Goal: Task Accomplishment & Management: Use online tool/utility

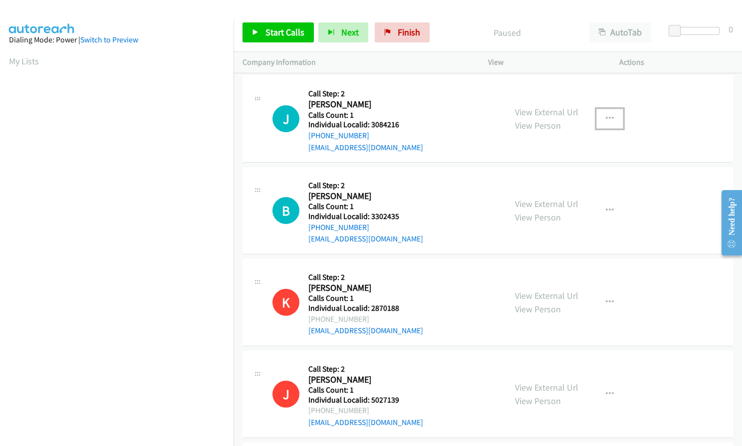
click at [609, 112] on button "button" at bounding box center [610, 119] width 27 height 20
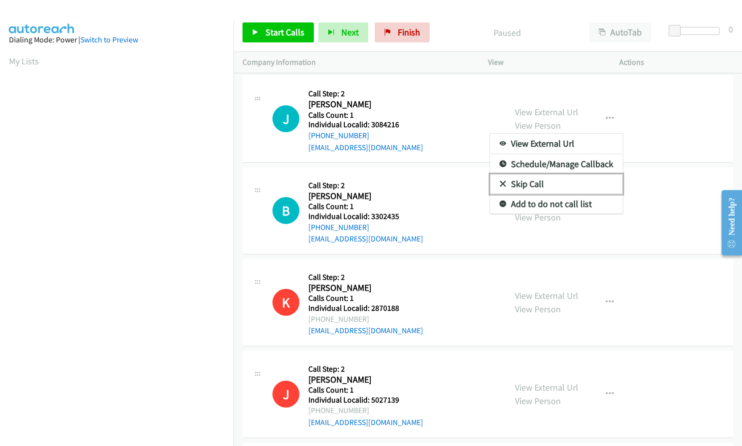
click at [501, 184] on icon at bounding box center [503, 184] width 7 height 7
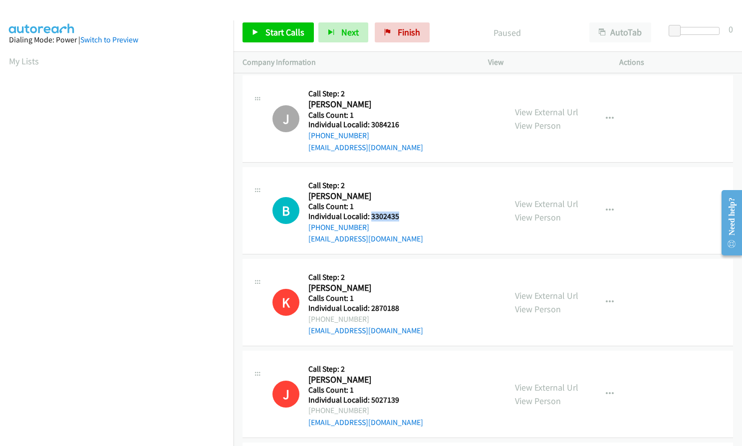
drag, startPoint x: 372, startPoint y: 217, endPoint x: 404, endPoint y: 216, distance: 32.5
click at [404, 216] on div "B Callback Scheduled Call Step: 2 [PERSON_NAME] America/New_York Calls Count: 1…" at bounding box center [385, 210] width 225 height 69
copy h5 "3302435"
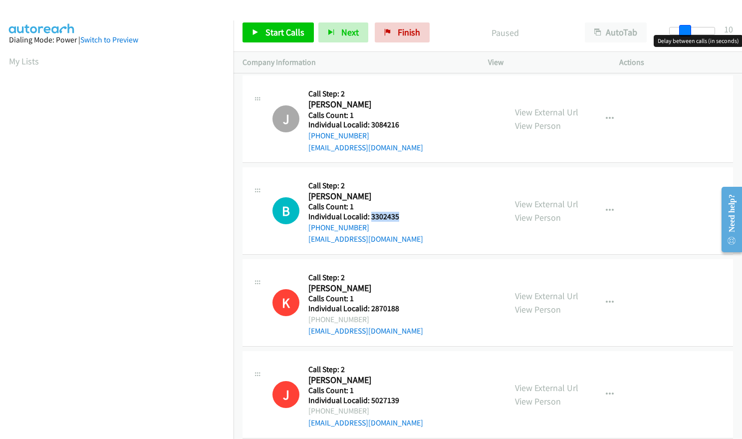
drag, startPoint x: 675, startPoint y: 28, endPoint x: 690, endPoint y: 28, distance: 15.5
click at [690, 28] on span at bounding box center [685, 31] width 12 height 12
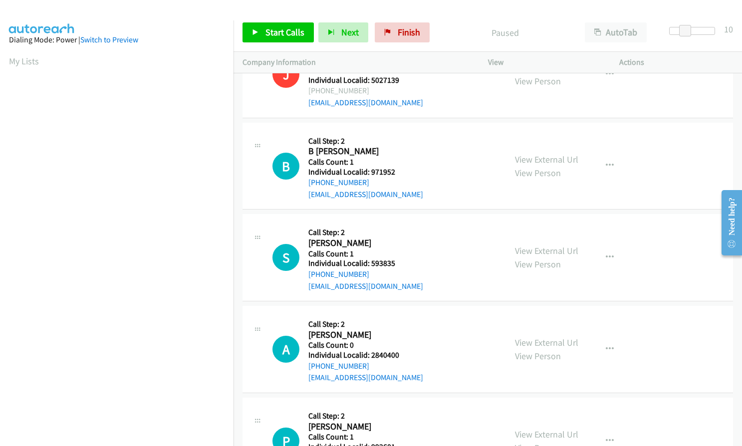
scroll to position [349, 0]
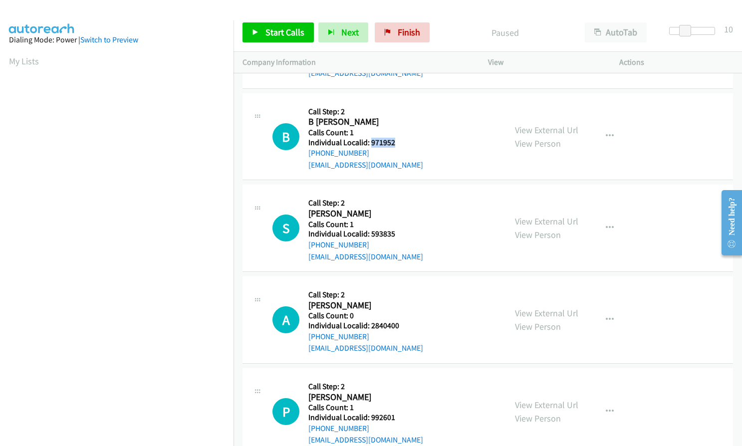
drag, startPoint x: 371, startPoint y: 141, endPoint x: 399, endPoint y: 139, distance: 28.0
click at [399, 139] on h5 "Individual Localid: 971952" at bounding box center [366, 143] width 115 height 10
copy h5 "971952"
drag, startPoint x: 370, startPoint y: 232, endPoint x: 399, endPoint y: 232, distance: 29.0
click at [399, 232] on h5 "Individual Localid: 593835" at bounding box center [366, 234] width 115 height 10
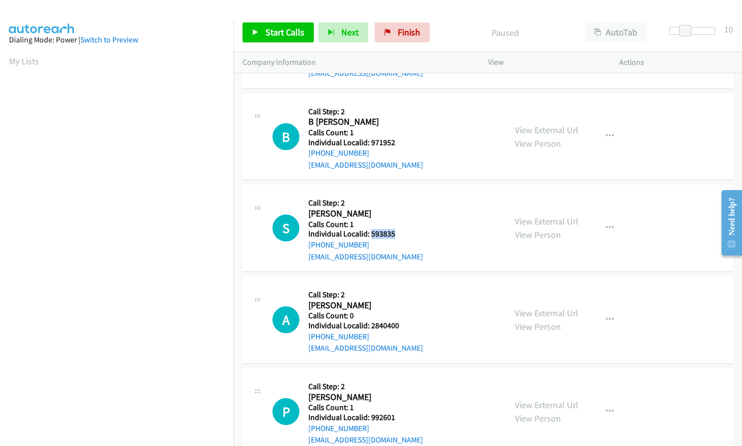
copy h5 "593835"
drag, startPoint x: 369, startPoint y: 327, endPoint x: 405, endPoint y: 326, distance: 36.4
click at [405, 326] on div "A Callback Scheduled Call Step: 2 [PERSON_NAME] America/[GEOGRAPHIC_DATA] Calls…" at bounding box center [385, 320] width 225 height 69
copy h5 "2840400"
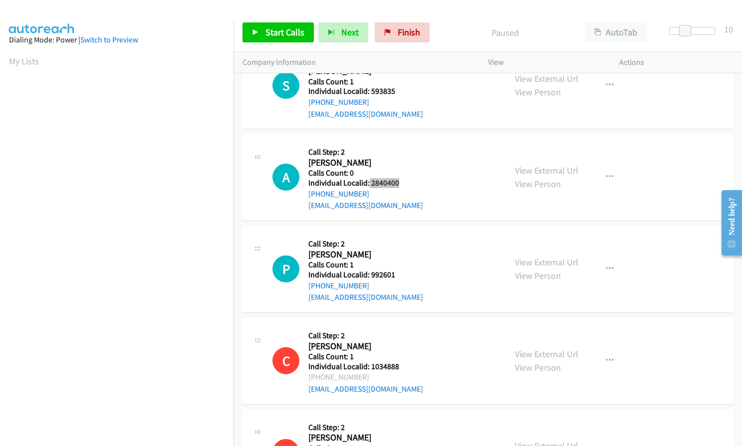
scroll to position [512, 0]
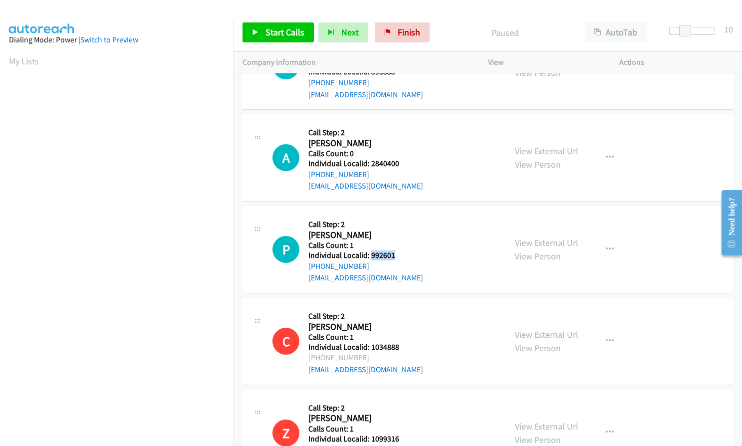
drag, startPoint x: 369, startPoint y: 256, endPoint x: 393, endPoint y: 256, distance: 23.5
click at [393, 256] on h5 "Individual Localid: 992601" at bounding box center [366, 256] width 115 height 10
copy h5 "992601"
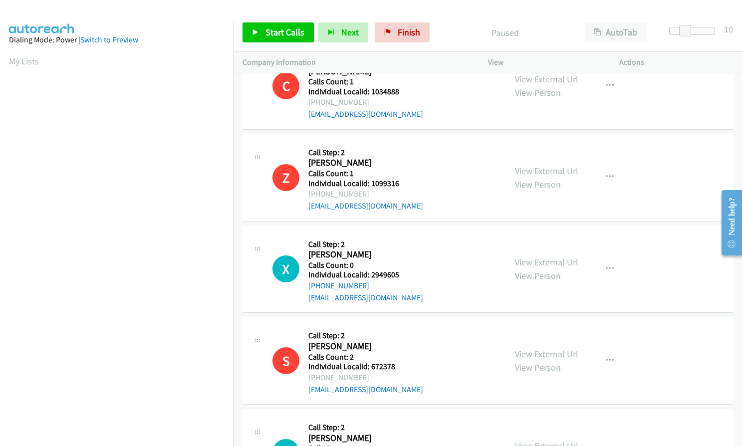
scroll to position [799, 0]
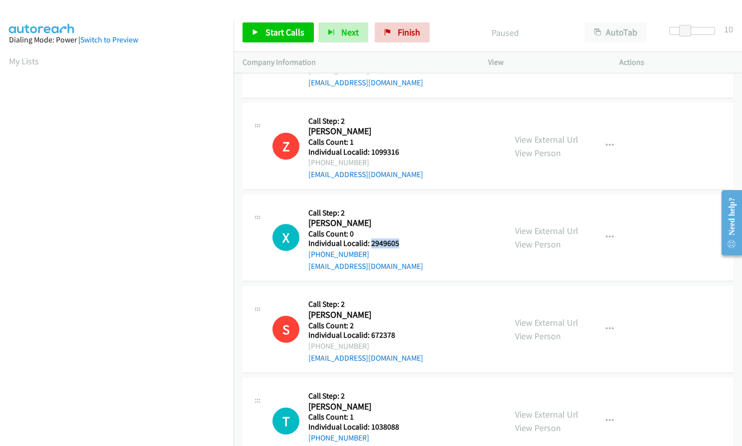
drag, startPoint x: 371, startPoint y: 243, endPoint x: 394, endPoint y: 243, distance: 23.0
click at [403, 243] on h5 "Individual Localid: 2949605" at bounding box center [366, 244] width 115 height 10
copy h5 "2949605"
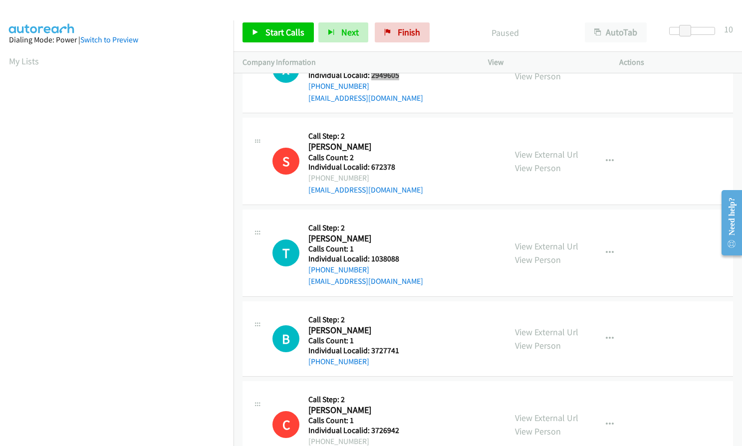
scroll to position [998, 0]
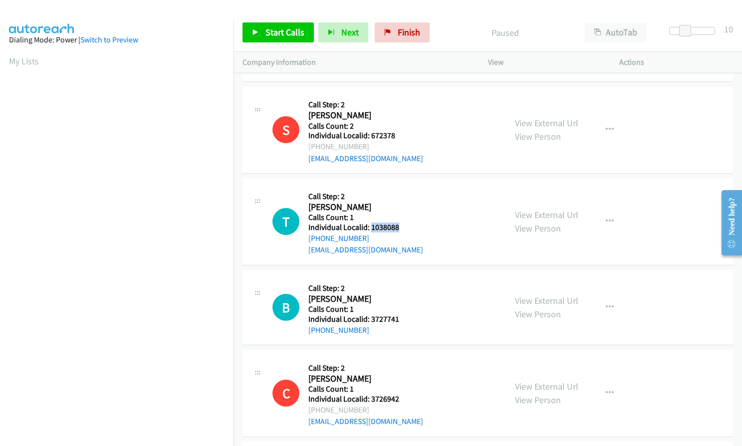
drag, startPoint x: 370, startPoint y: 229, endPoint x: 403, endPoint y: 228, distance: 33.0
click at [403, 228] on h5 "Individual Localid: 1038088" at bounding box center [366, 228] width 115 height 10
copy h5 "1038088"
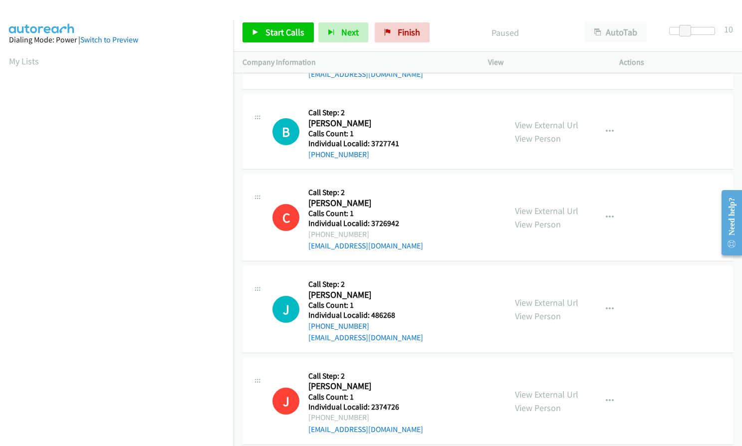
scroll to position [1186, 0]
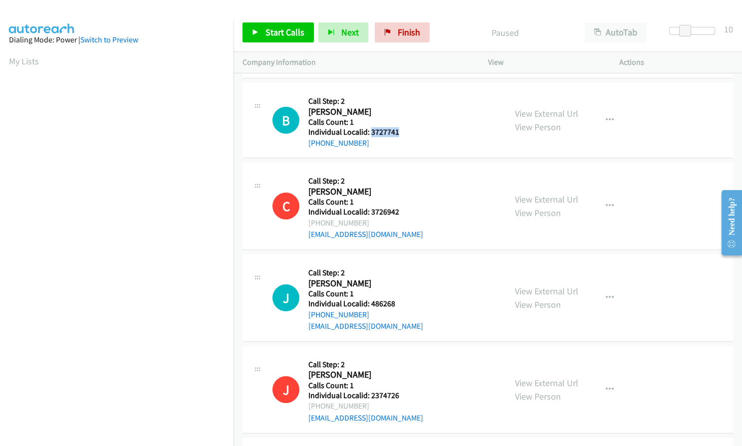
drag, startPoint x: 370, startPoint y: 129, endPoint x: 398, endPoint y: 129, distance: 28.0
click at [398, 129] on h5 "Individual Localid: 3727741" at bounding box center [357, 132] width 96 height 10
copy h5 "3727741"
drag, startPoint x: 371, startPoint y: 305, endPoint x: 402, endPoint y: 304, distance: 31.0
click at [402, 304] on h5 "Individual Localid: 486268" at bounding box center [366, 304] width 115 height 10
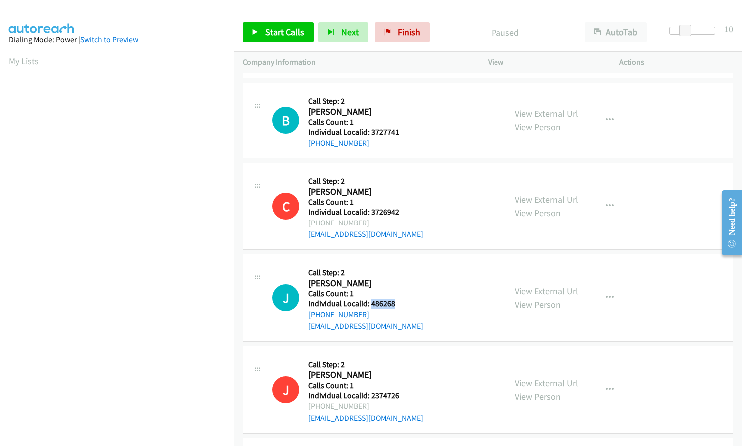
copy h5 "486268"
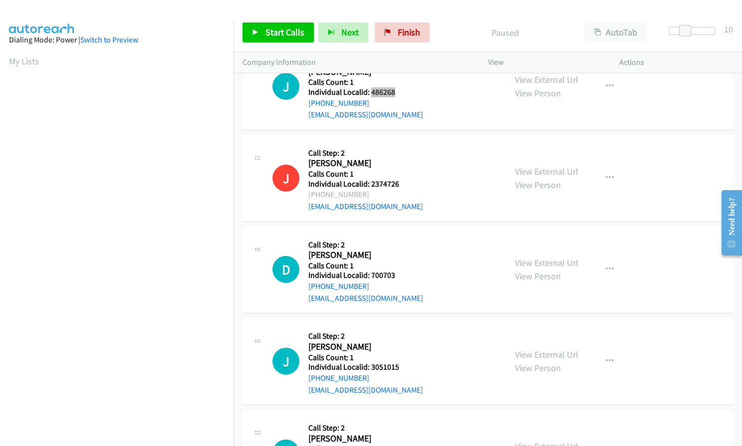
scroll to position [1398, 0]
drag, startPoint x: 369, startPoint y: 275, endPoint x: 403, endPoint y: 274, distance: 34.4
click at [403, 274] on h5 "Individual Localid: 700703" at bounding box center [366, 275] width 115 height 10
copy h5 "700703"
drag, startPoint x: 371, startPoint y: 362, endPoint x: 402, endPoint y: 367, distance: 31.4
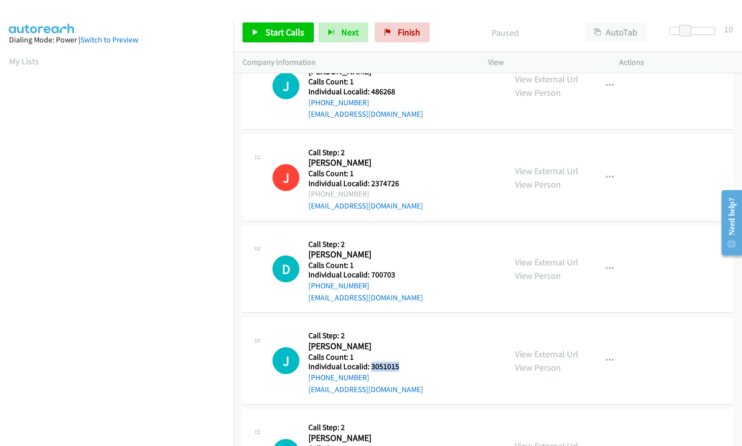
click at [402, 367] on h5 "Individual Localid: 3051015" at bounding box center [366, 367] width 115 height 10
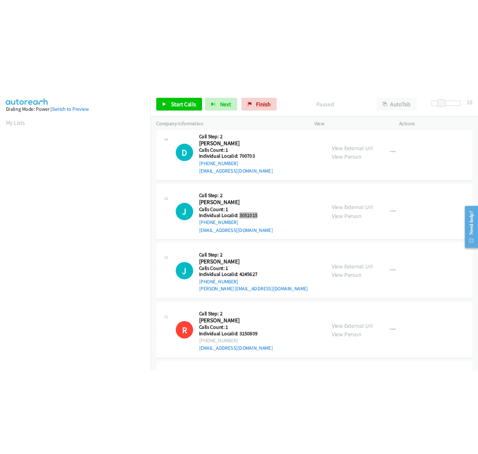
scroll to position [1585, 0]
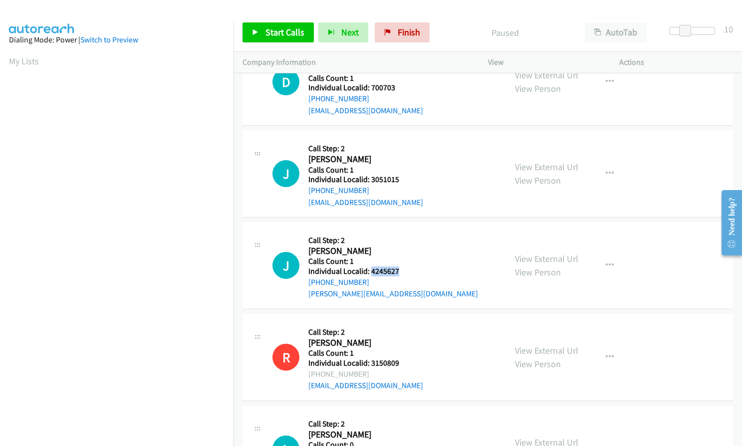
drag, startPoint x: 371, startPoint y: 271, endPoint x: 399, endPoint y: 271, distance: 28.5
click at [399, 271] on h5 "Individual Localid: 4245627" at bounding box center [394, 272] width 170 height 10
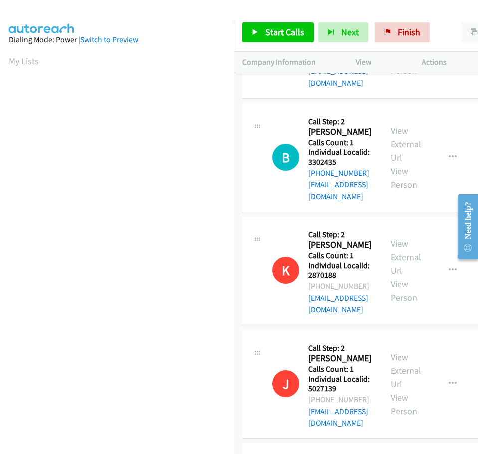
scroll to position [87, 0]
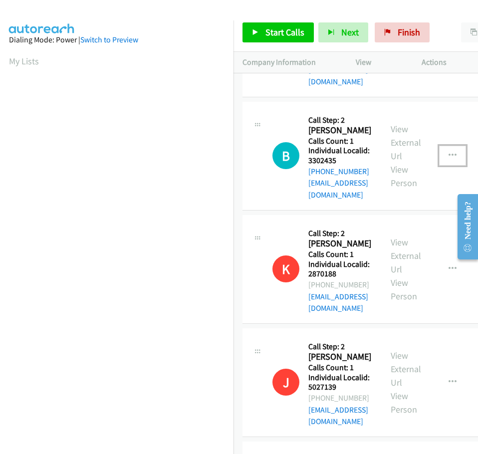
click at [461, 146] on button "button" at bounding box center [452, 156] width 27 height 20
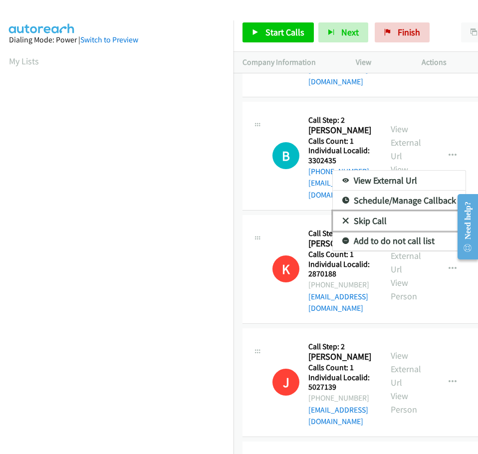
click at [345, 218] on icon at bounding box center [345, 221] width 7 height 7
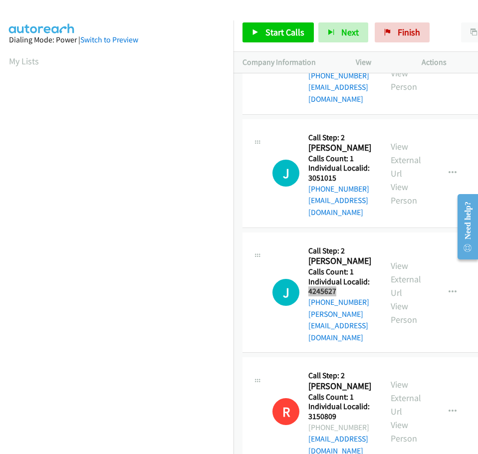
scroll to position [2009, 0]
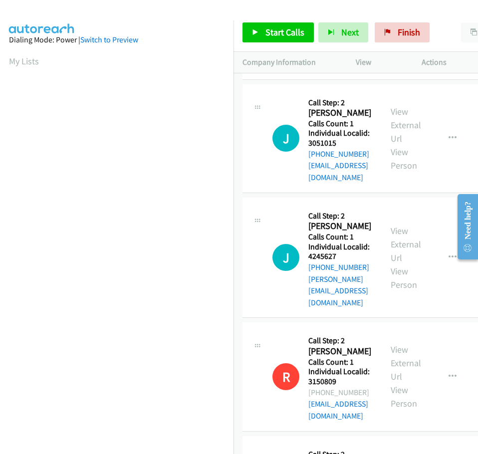
drag, startPoint x: 309, startPoint y: 248, endPoint x: 339, endPoint y: 248, distance: 30.0
click at [269, 29] on span "Start Calls" at bounding box center [285, 31] width 39 height 11
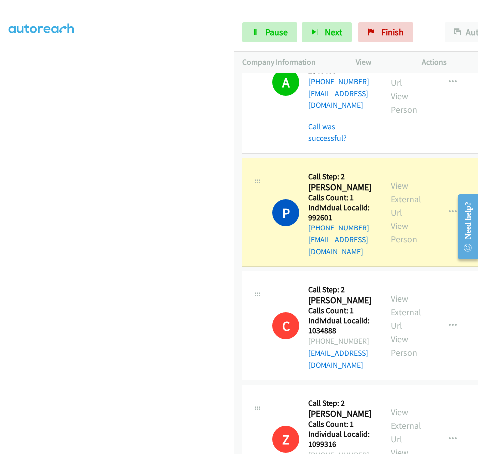
scroll to position [798, 0]
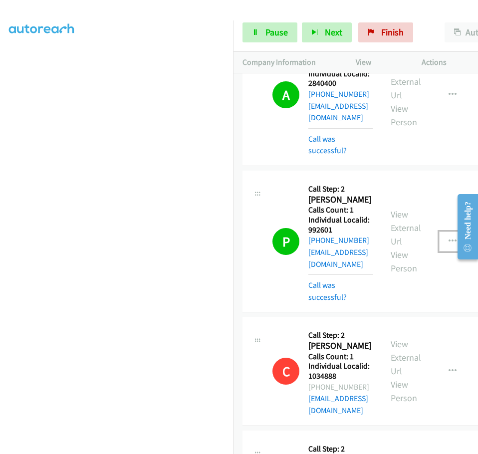
click at [454, 238] on icon "button" at bounding box center [453, 242] width 8 height 8
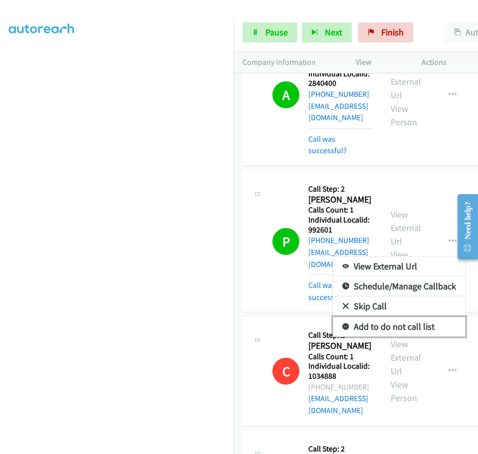
click at [345, 324] on icon at bounding box center [345, 327] width 7 height 7
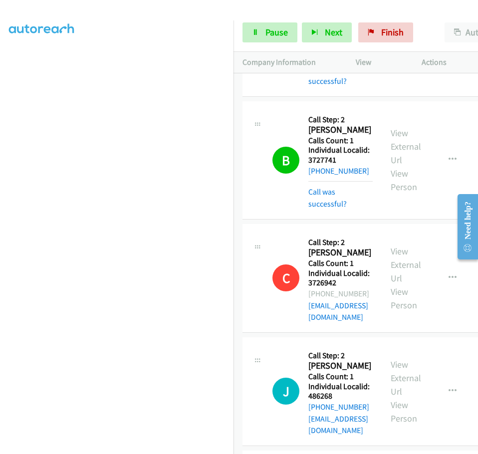
scroll to position [1650, 0]
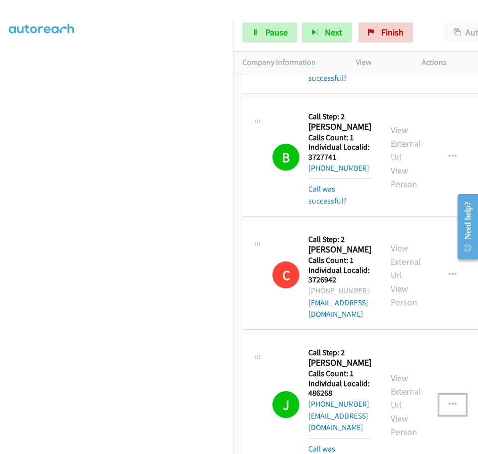
click at [450, 395] on button "button" at bounding box center [452, 405] width 27 height 20
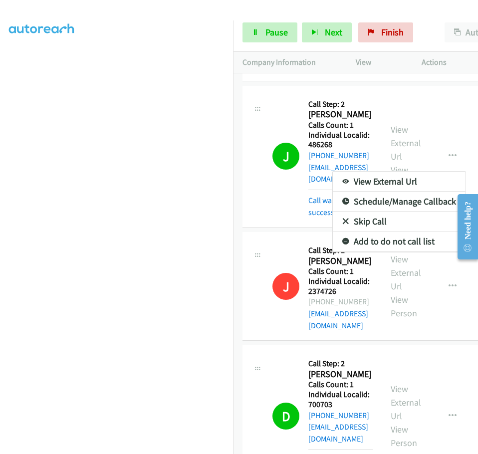
scroll to position [1899, 0]
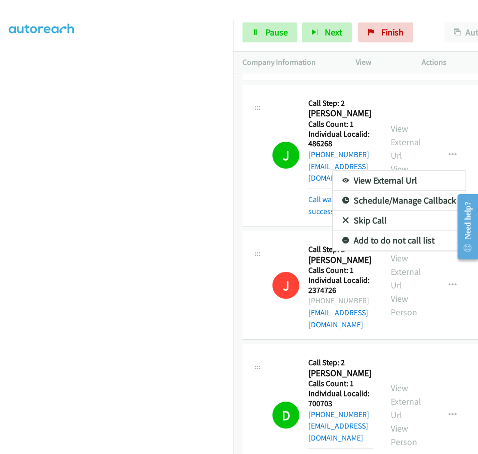
click at [283, 158] on div at bounding box center [239, 227] width 478 height 454
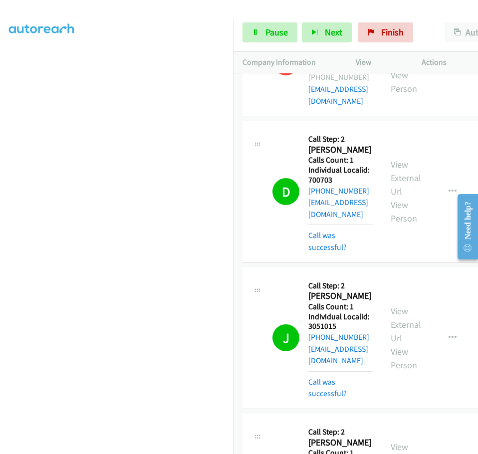
scroll to position [2149, 0]
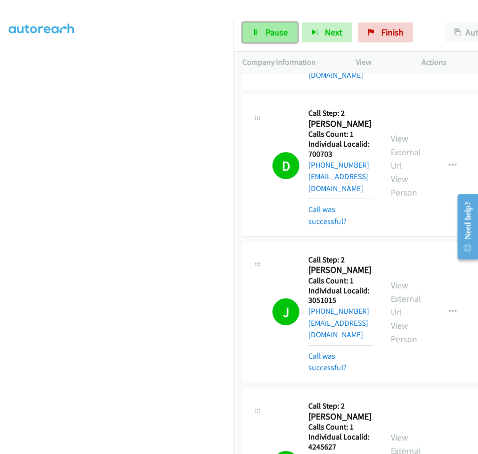
click at [278, 30] on span "Pause" at bounding box center [277, 31] width 22 height 11
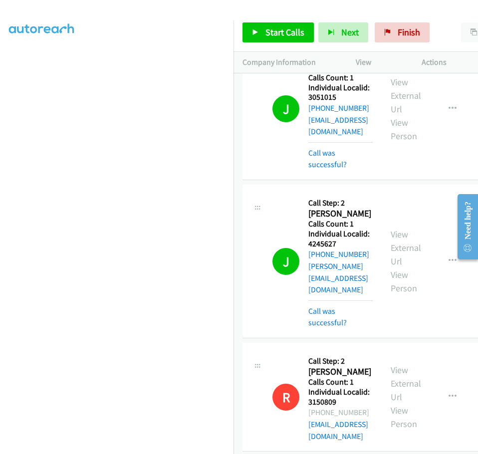
scroll to position [2374, 0]
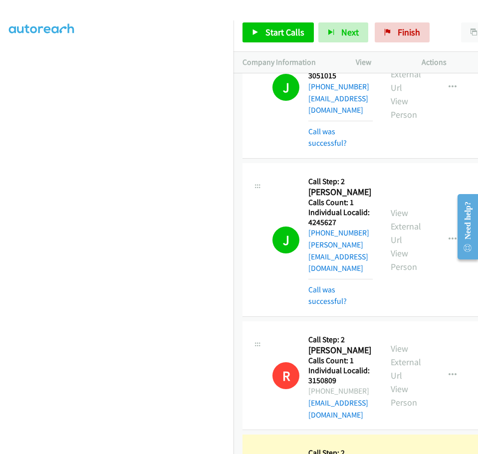
drag, startPoint x: 309, startPoint y: 217, endPoint x: 343, endPoint y: 217, distance: 34.4
drag, startPoint x: 309, startPoint y: 320, endPoint x: 336, endPoint y: 320, distance: 27.5
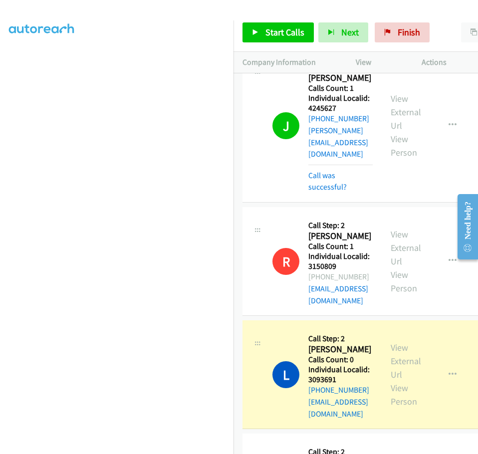
scroll to position [2511, 0]
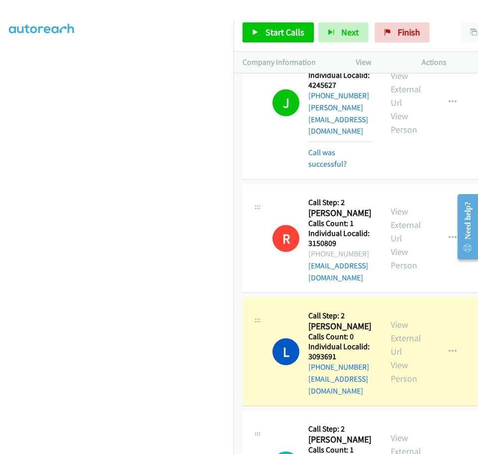
drag, startPoint x: 309, startPoint y: 283, endPoint x: 336, endPoint y: 284, distance: 27.5
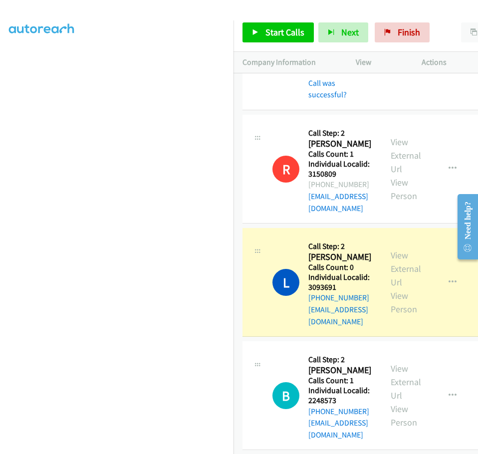
scroll to position [2586, 0]
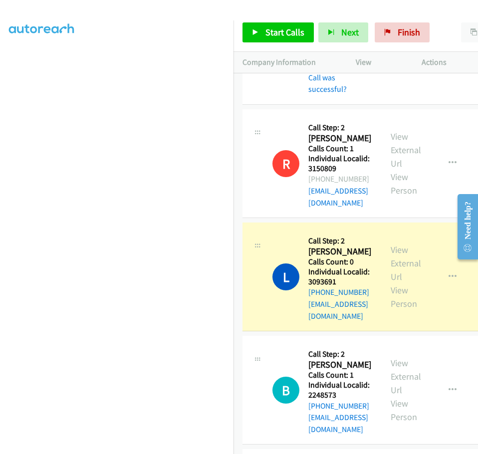
drag, startPoint x: 311, startPoint y: 311, endPoint x: 321, endPoint y: 310, distance: 10.0
drag, startPoint x: 310, startPoint y: 310, endPoint x: 342, endPoint y: 311, distance: 32.0
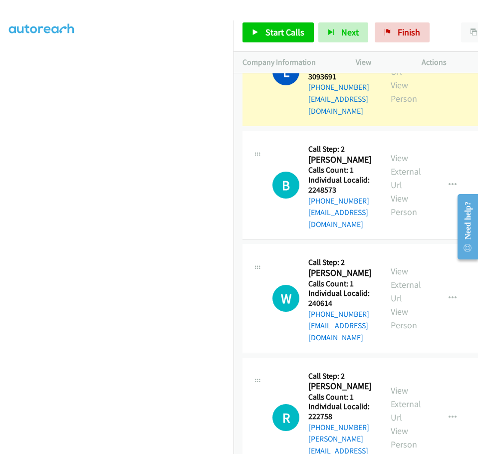
scroll to position [2798, 0]
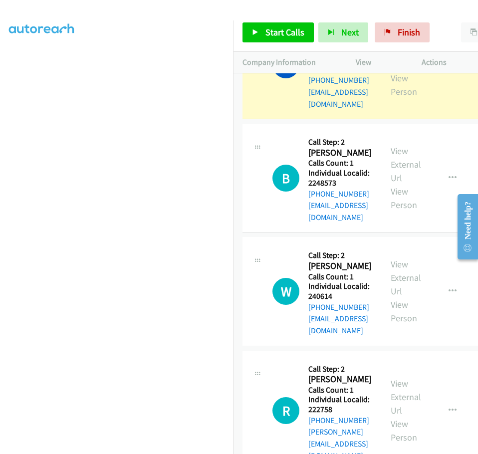
drag, startPoint x: 310, startPoint y: 303, endPoint x: 336, endPoint y: 303, distance: 26.0
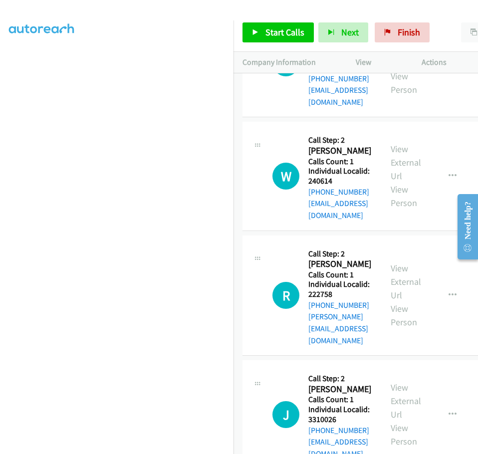
scroll to position [3085, 0]
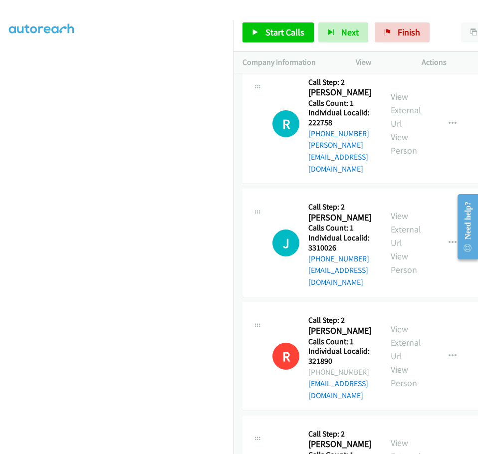
drag, startPoint x: 313, startPoint y: 332, endPoint x: 338, endPoint y: 332, distance: 24.5
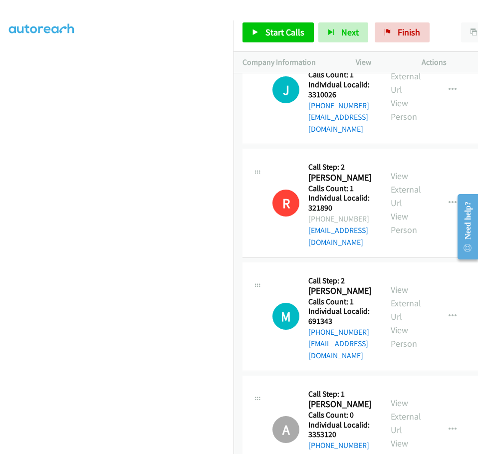
scroll to position [3260, 0]
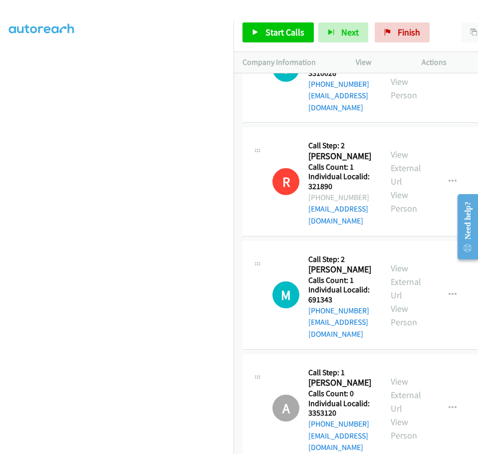
drag, startPoint x: 309, startPoint y: 258, endPoint x: 338, endPoint y: 258, distance: 29.0
drag, startPoint x: 309, startPoint y: 361, endPoint x: 341, endPoint y: 359, distance: 33.0
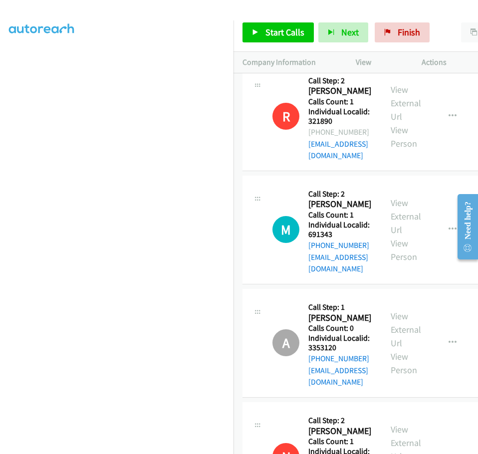
scroll to position [3368, 0]
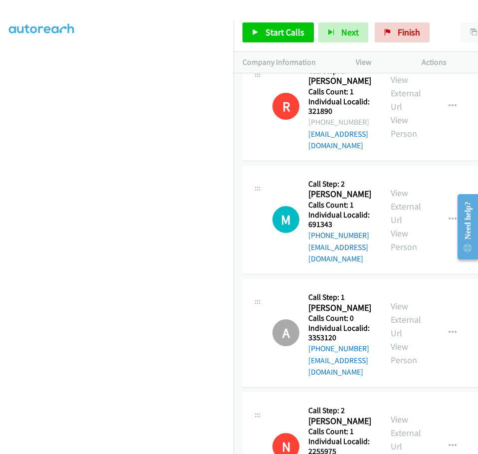
drag, startPoint x: 309, startPoint y: 374, endPoint x: 340, endPoint y: 374, distance: 31.5
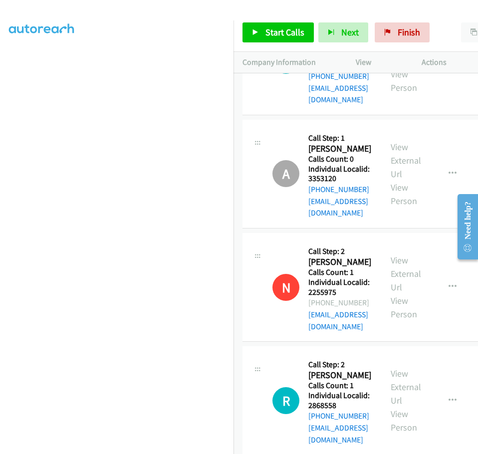
scroll to position [3530, 0]
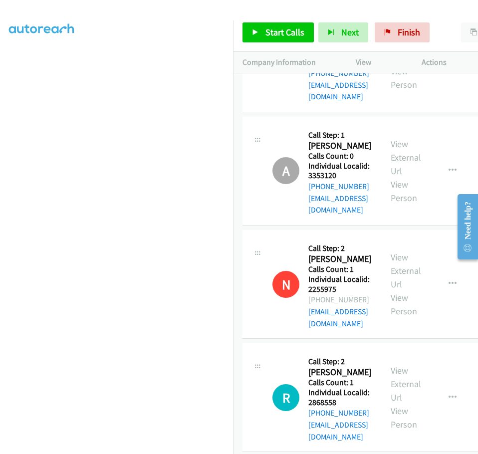
drag, startPoint x: 309, startPoint y: 314, endPoint x: 343, endPoint y: 314, distance: 34.4
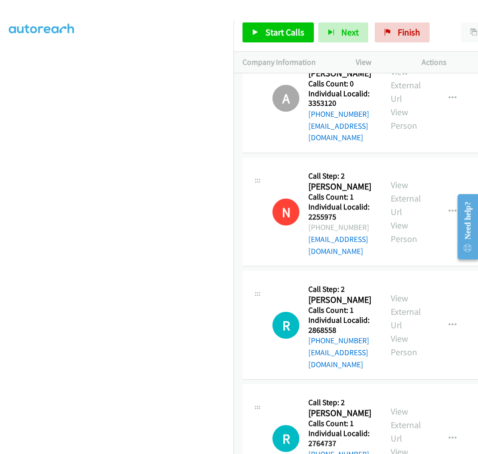
scroll to position [3605, 0]
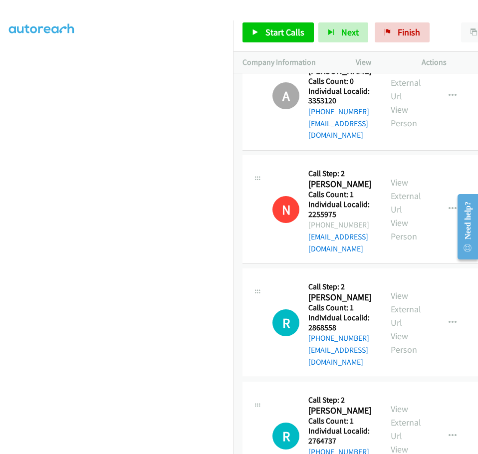
drag, startPoint x: 309, startPoint y: 352, endPoint x: 339, endPoint y: 337, distance: 33.7
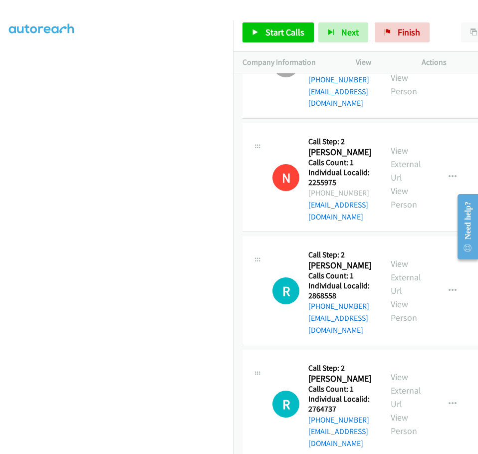
scroll to position [3643, 0]
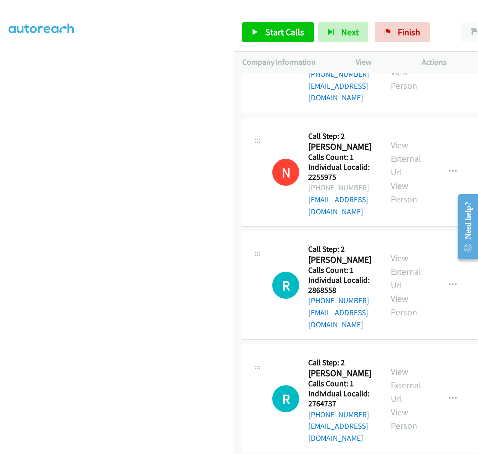
drag, startPoint x: 310, startPoint y: 405, endPoint x: 339, endPoint y: 403, distance: 30.0
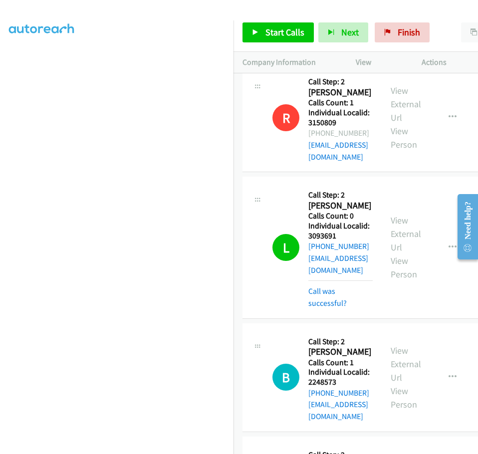
scroll to position [2619, 0]
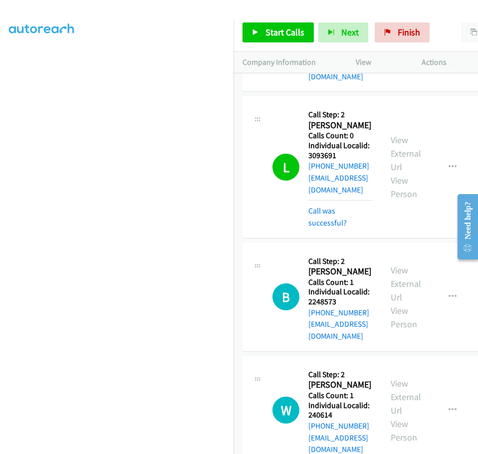
scroll to position [2732, 0]
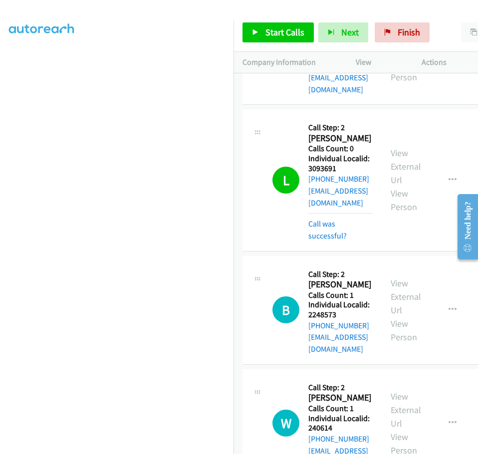
scroll to position [2694, 0]
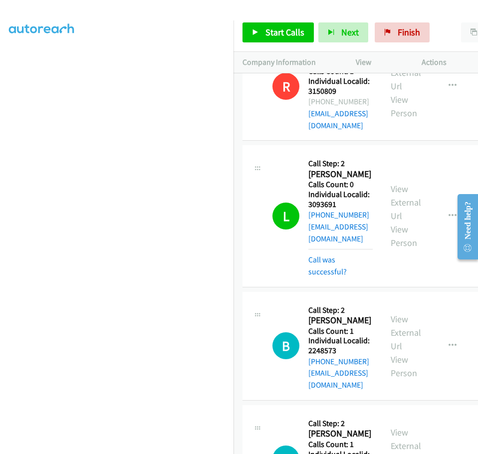
scroll to position [2682, 0]
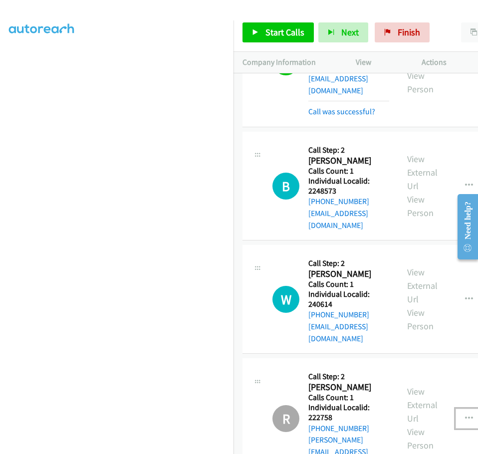
click at [465, 415] on icon "button" at bounding box center [469, 419] width 8 height 8
click at [273, 367] on div "R Callback Scheduled Call Step: 2 [PERSON_NAME] America/[GEOGRAPHIC_DATA] Calls…" at bounding box center [331, 418] width 117 height 102
click at [279, 34] on span "Start Calls" at bounding box center [285, 31] width 39 height 11
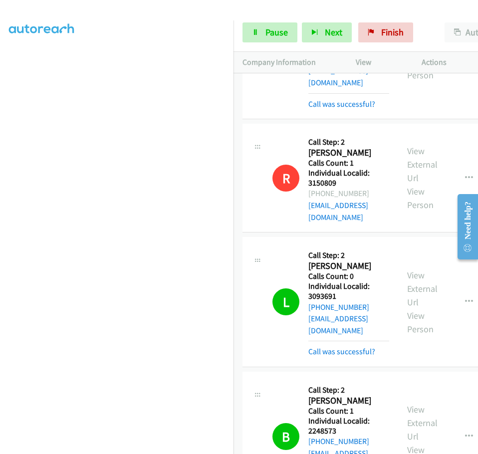
scroll to position [2445, 0]
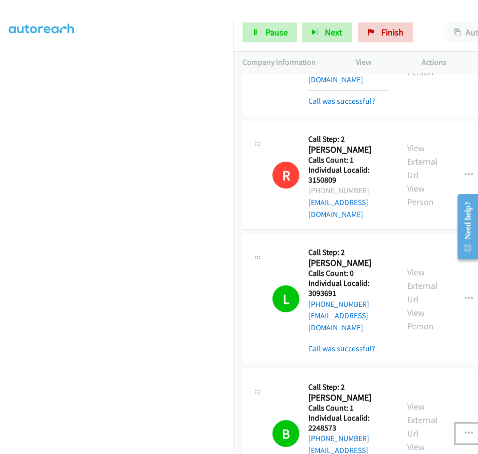
click at [465, 430] on icon "button" at bounding box center [469, 434] width 8 height 8
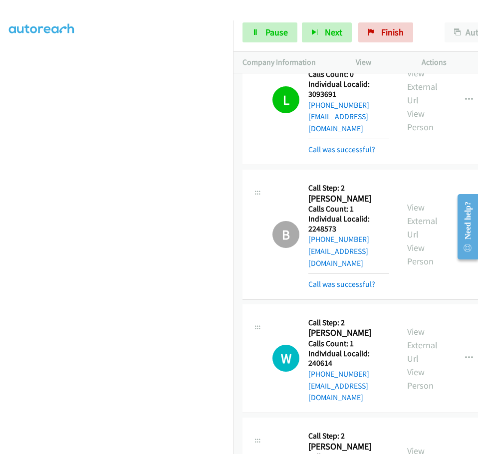
scroll to position [2594, 0]
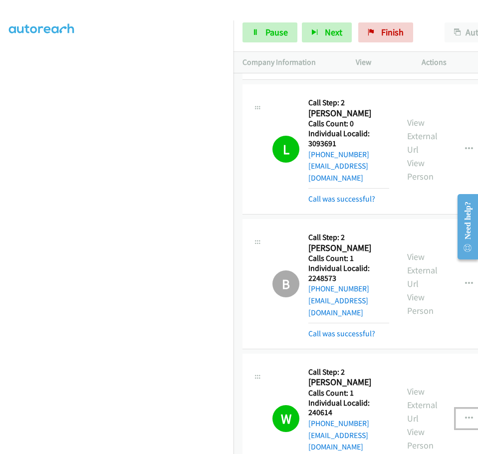
click at [465, 415] on icon "button" at bounding box center [469, 419] width 8 height 8
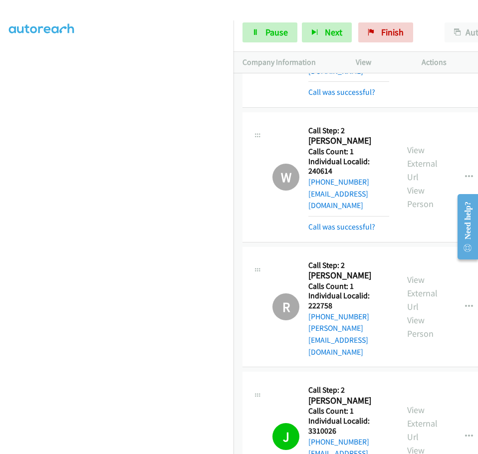
scroll to position [2819, 0]
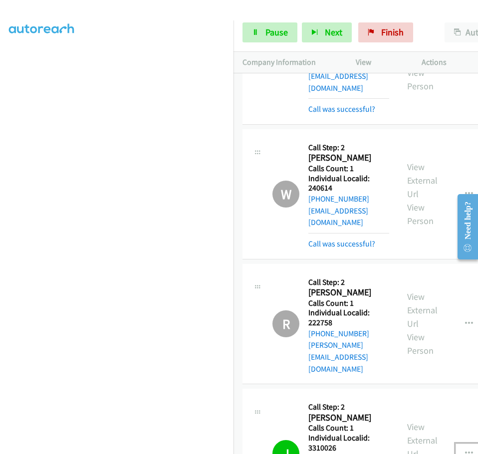
click at [465, 450] on icon "button" at bounding box center [469, 454] width 8 height 8
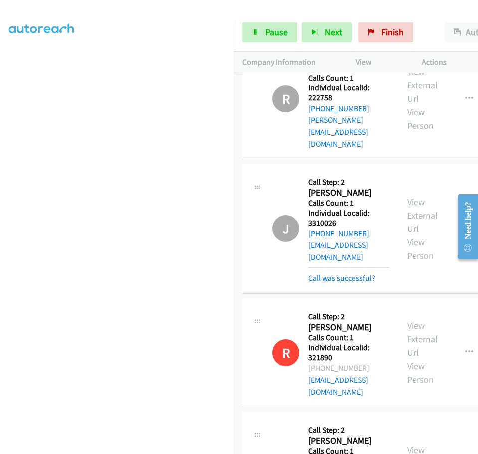
scroll to position [3056, 0]
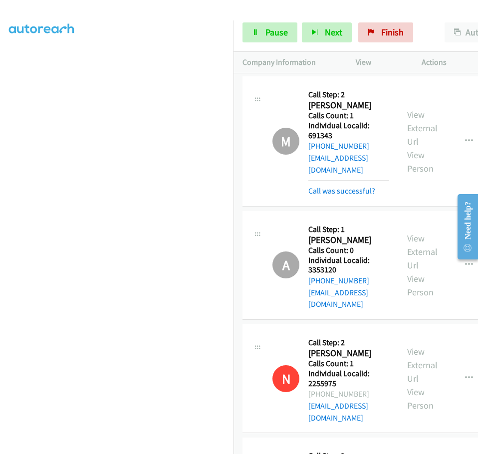
scroll to position [3381, 0]
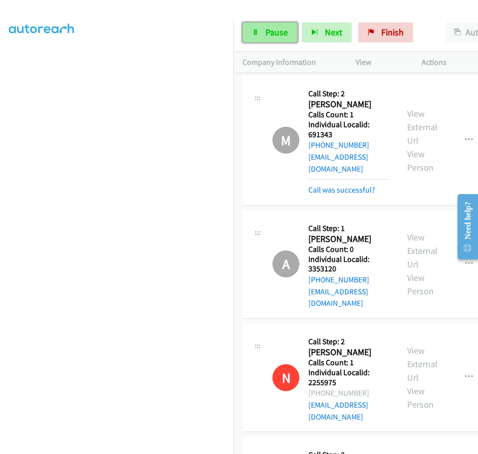
click at [272, 35] on span "Pause" at bounding box center [277, 31] width 22 height 11
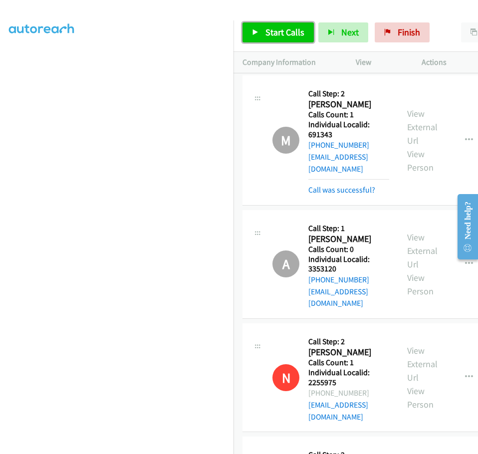
click at [272, 36] on span "Start Calls" at bounding box center [285, 31] width 39 height 11
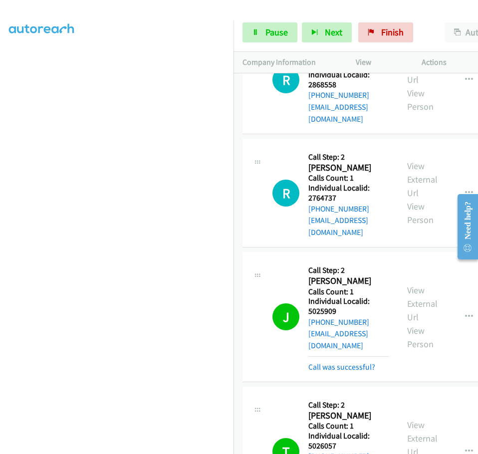
scroll to position [3792, 0]
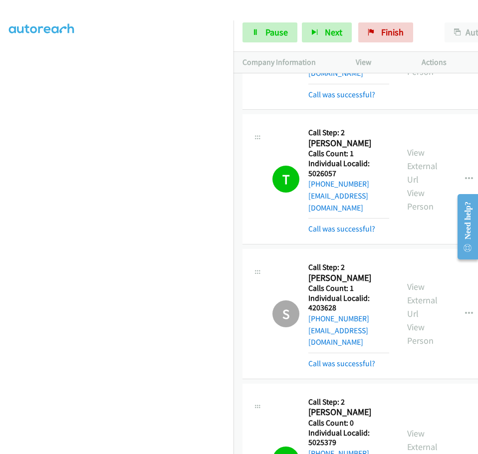
scroll to position [4067, 0]
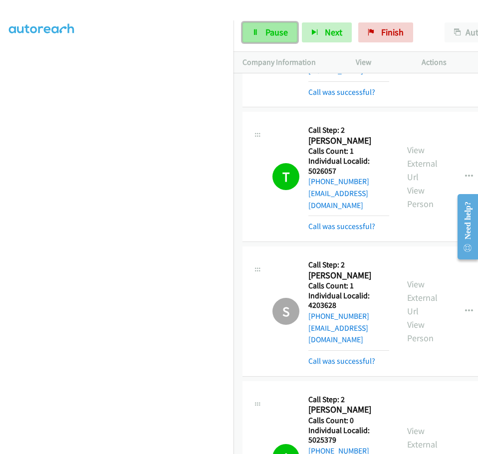
click at [272, 30] on span "Pause" at bounding box center [277, 31] width 22 height 11
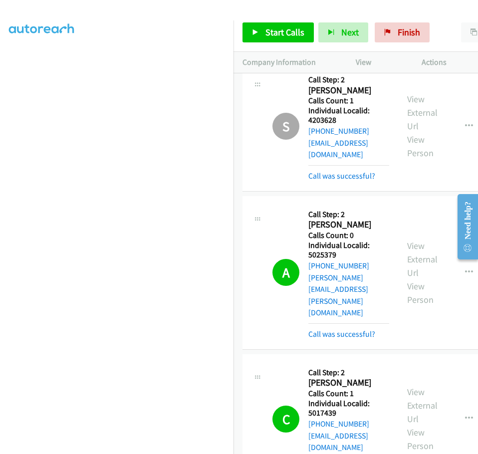
scroll to position [4254, 0]
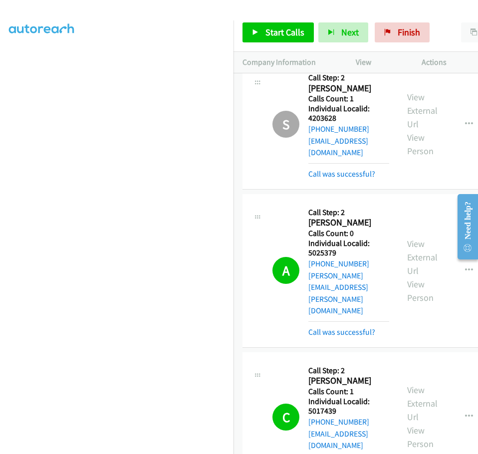
drag, startPoint x: 309, startPoint y: 188, endPoint x: 339, endPoint y: 187, distance: 30.0
drag, startPoint x: 309, startPoint y: 378, endPoint x: 339, endPoint y: 378, distance: 30.0
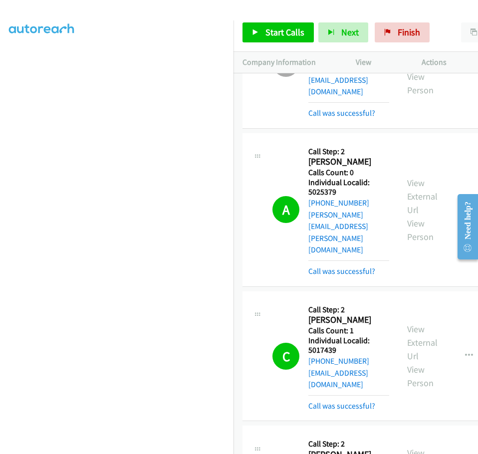
scroll to position [4391, 0]
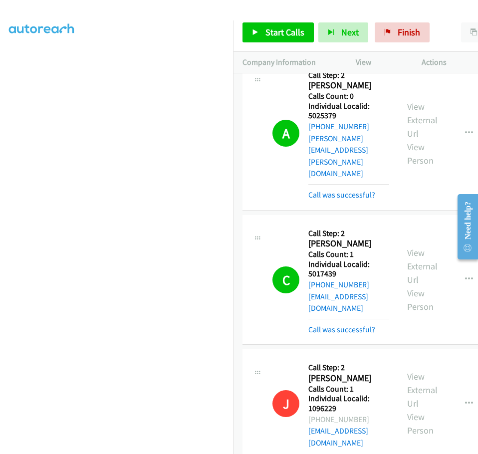
drag, startPoint x: 309, startPoint y: 332, endPoint x: 337, endPoint y: 332, distance: 28.0
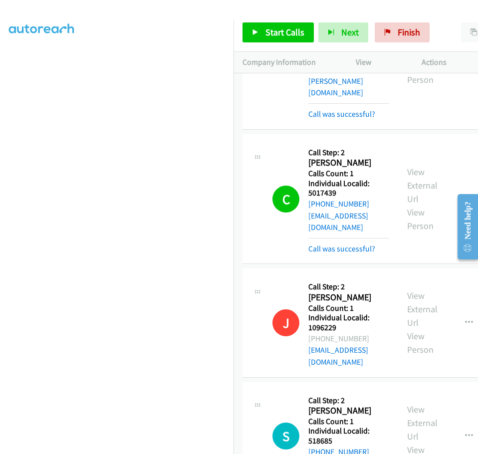
scroll to position [4504, 0]
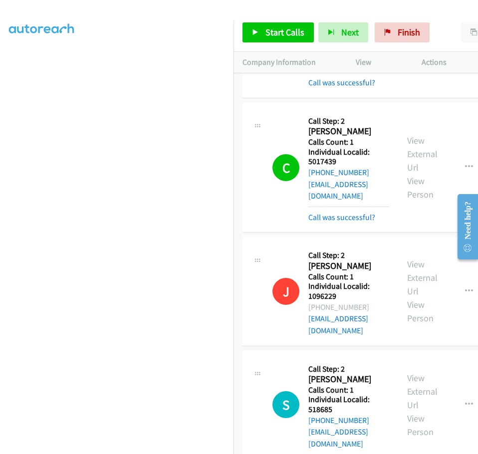
drag, startPoint x: 309, startPoint y: 322, endPoint x: 337, endPoint y: 322, distance: 28.0
drag, startPoint x: 310, startPoint y: 423, endPoint x: 329, endPoint y: 424, distance: 20.0
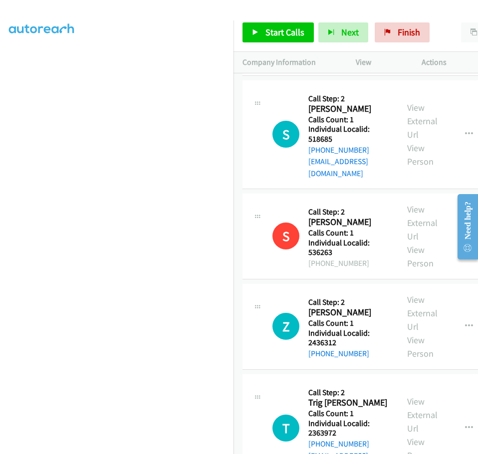
scroll to position [4778, 0]
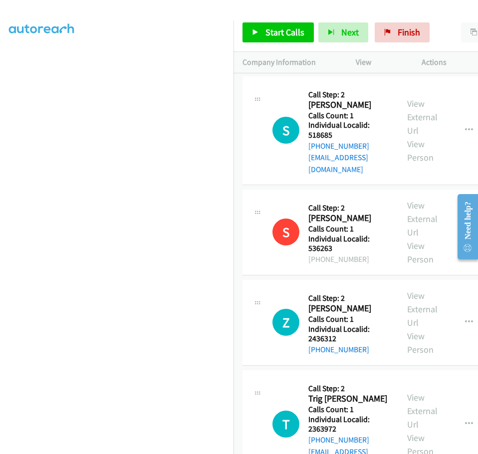
drag, startPoint x: 307, startPoint y: 353, endPoint x: 329, endPoint y: 354, distance: 22.5
drag, startPoint x: 309, startPoint y: 351, endPoint x: 341, endPoint y: 352, distance: 33.0
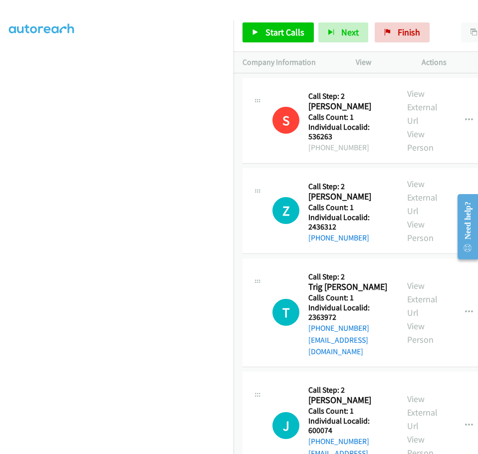
scroll to position [4903, 0]
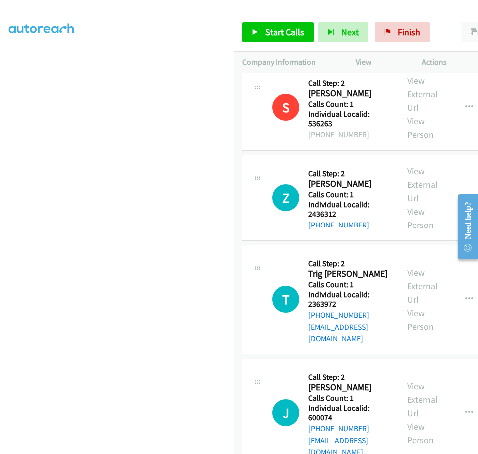
drag, startPoint x: 309, startPoint y: 327, endPoint x: 337, endPoint y: 327, distance: 28.5
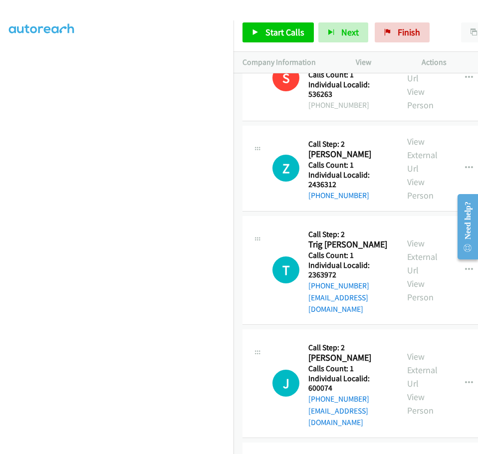
scroll to position [5003, 0]
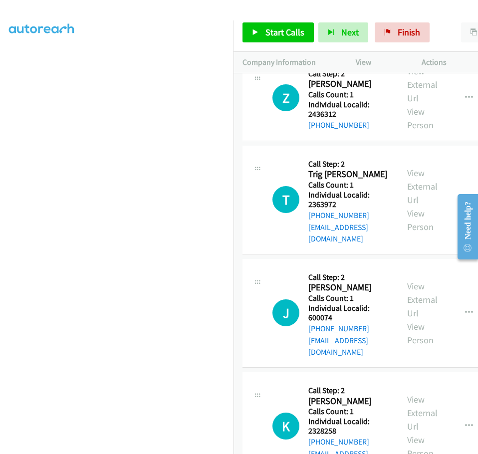
drag, startPoint x: 310, startPoint y: 330, endPoint x: 338, endPoint y: 330, distance: 28.5
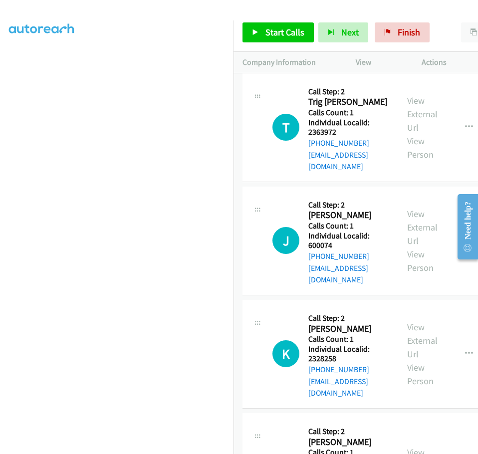
scroll to position [5090, 0]
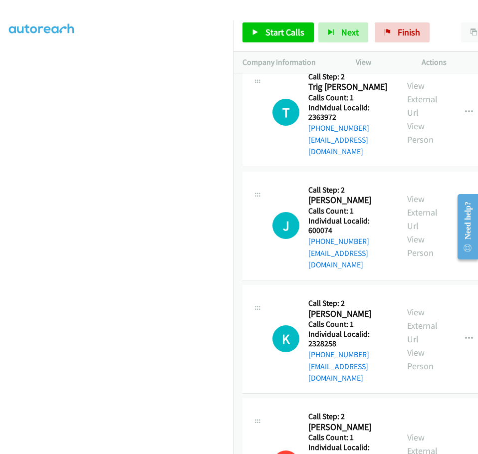
drag, startPoint x: 309, startPoint y: 344, endPoint x: 335, endPoint y: 344, distance: 26.5
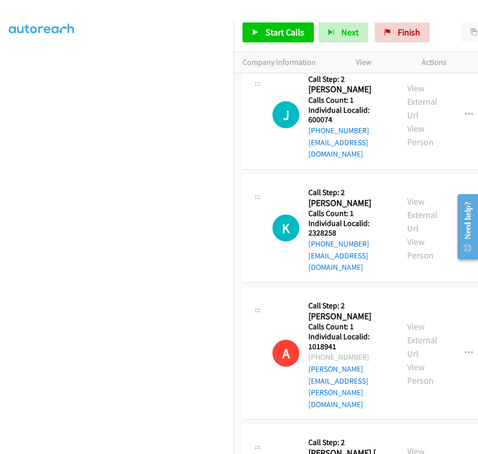
scroll to position [5203, 0]
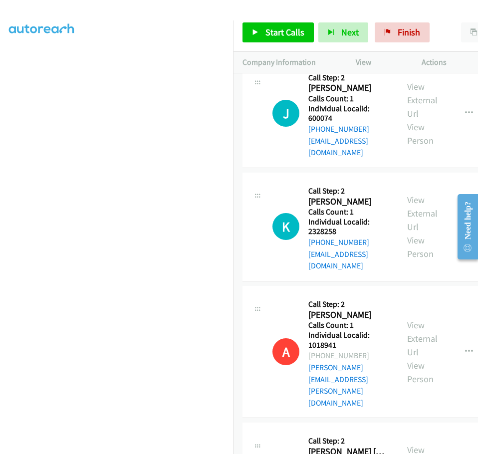
drag, startPoint x: 310, startPoint y: 333, endPoint x: 339, endPoint y: 332, distance: 30.0
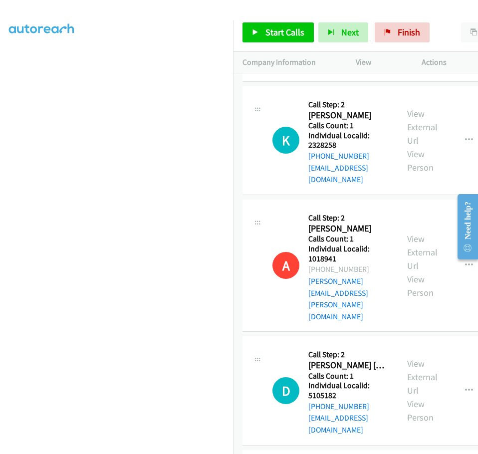
scroll to position [5302, 0]
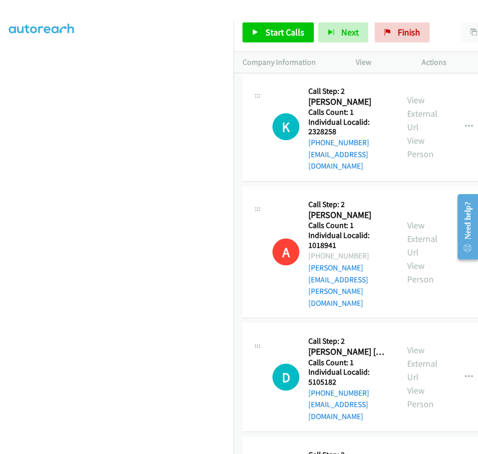
drag, startPoint x: 310, startPoint y: 337, endPoint x: 343, endPoint y: 337, distance: 33.4
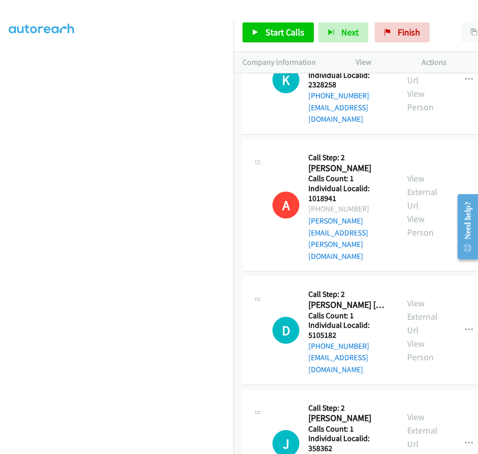
scroll to position [5352, 0]
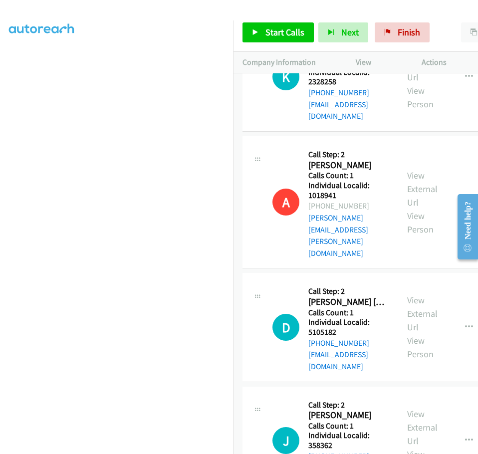
drag, startPoint x: 309, startPoint y: 400, endPoint x: 345, endPoint y: 390, distance: 37.8
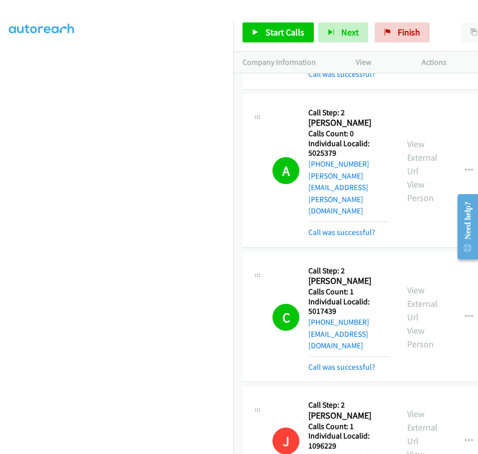
scroll to position [4342, 0]
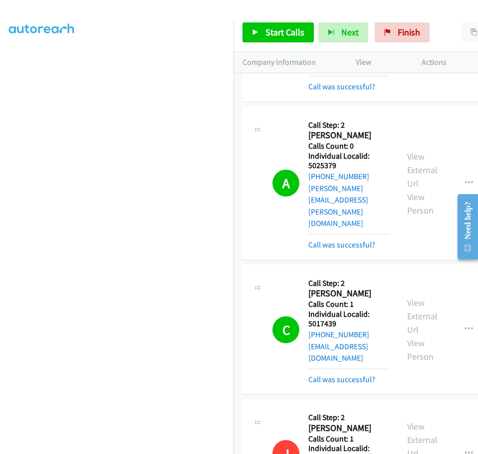
click at [277, 31] on span "Start Calls" at bounding box center [285, 31] width 39 height 11
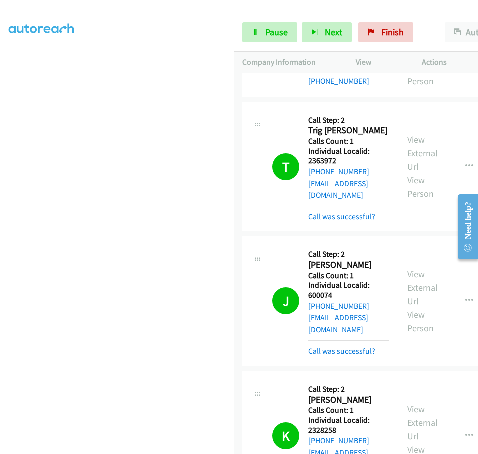
scroll to position [5053, 0]
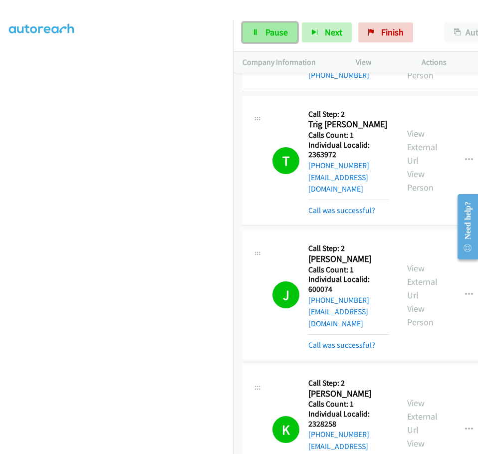
click at [278, 31] on span "Pause" at bounding box center [277, 31] width 22 height 11
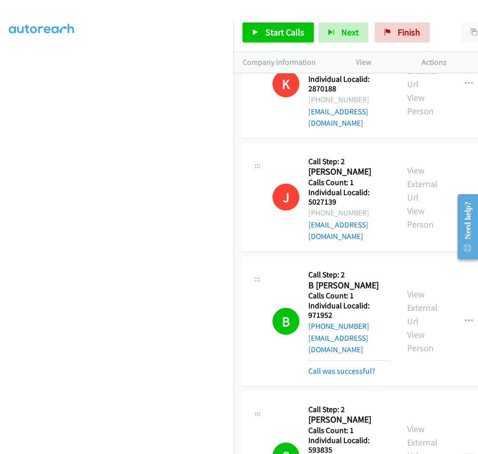
scroll to position [324, 0]
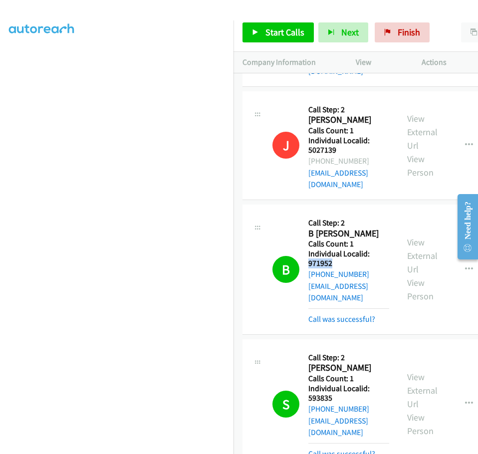
drag, startPoint x: 310, startPoint y: 217, endPoint x: 337, endPoint y: 217, distance: 28.0
click at [337, 249] on h5 "Individual Localid: 971952" at bounding box center [349, 258] width 81 height 19
drag, startPoint x: 309, startPoint y: 340, endPoint x: 334, endPoint y: 338, distance: 25.5
click at [334, 384] on h5 "Individual Localid: 593835" at bounding box center [349, 393] width 81 height 19
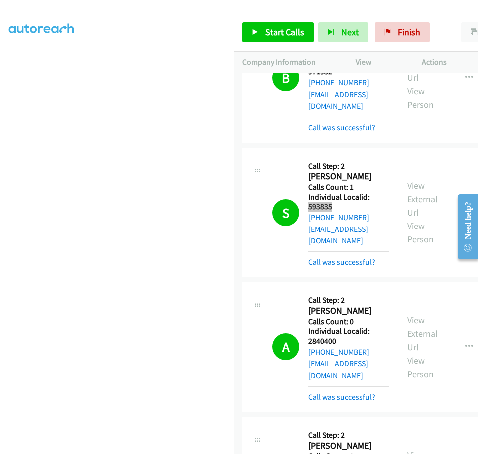
scroll to position [524, 0]
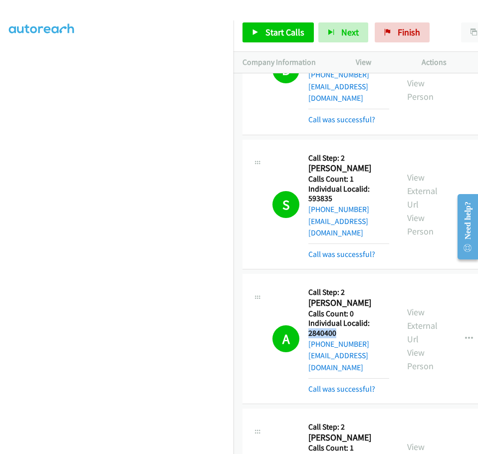
drag, startPoint x: 309, startPoint y: 261, endPoint x: 332, endPoint y: 263, distance: 23.5
click at [340, 318] on h5 "Individual Localid: 2840400" at bounding box center [349, 327] width 81 height 19
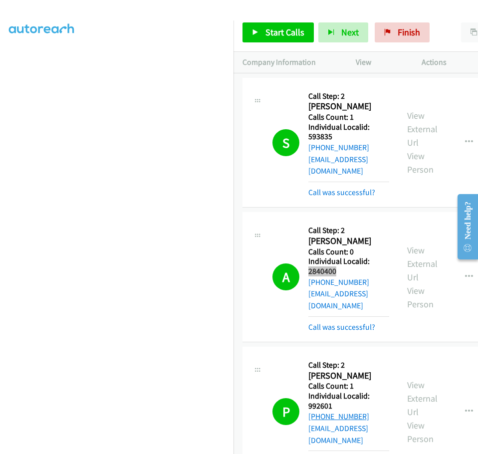
scroll to position [587, 0]
drag, startPoint x: 308, startPoint y: 323, endPoint x: 336, endPoint y: 323, distance: 28.0
click at [336, 391] on h5 "Individual Localid: 992601" at bounding box center [349, 400] width 81 height 19
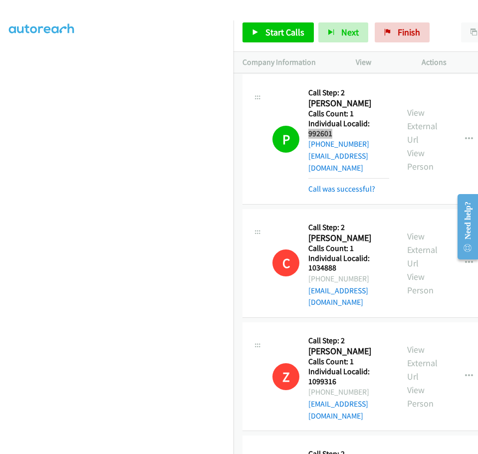
scroll to position [886, 0]
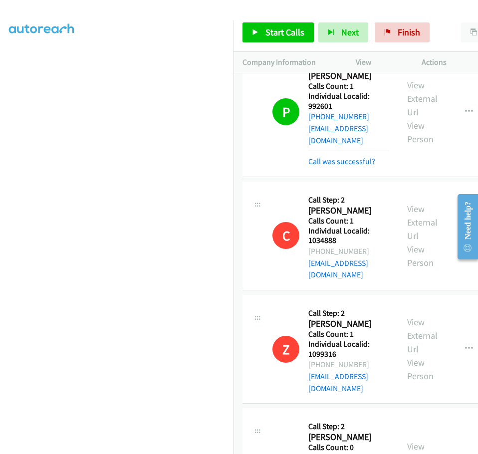
drag, startPoint x: 317, startPoint y: 350, endPoint x: 343, endPoint y: 349, distance: 26.5
click at [344, 453] on h5 "Individual Localid: 2949605" at bounding box center [349, 462] width 81 height 19
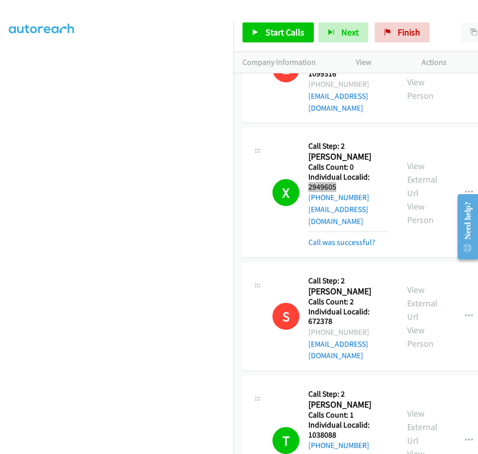
scroll to position [1173, 0]
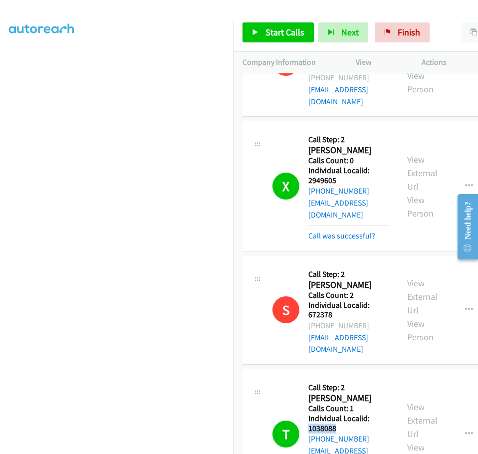
drag, startPoint x: 310, startPoint y: 287, endPoint x: 345, endPoint y: 288, distance: 35.4
click at [345, 414] on h5 "Individual Localid: 1038088" at bounding box center [349, 423] width 81 height 19
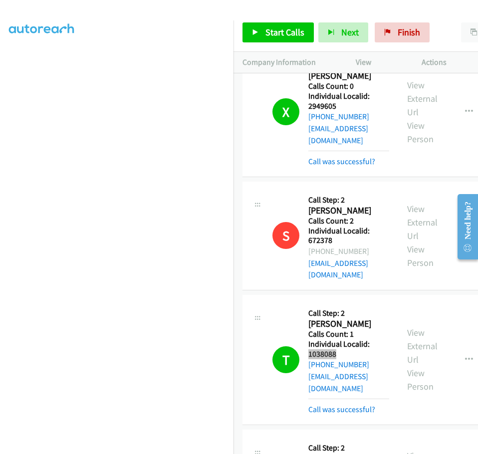
scroll to position [1248, 0]
drag, startPoint x: 311, startPoint y: 335, endPoint x: 340, endPoint y: 334, distance: 29.5
drag, startPoint x: 309, startPoint y: 334, endPoint x: 341, endPoint y: 334, distance: 33.0
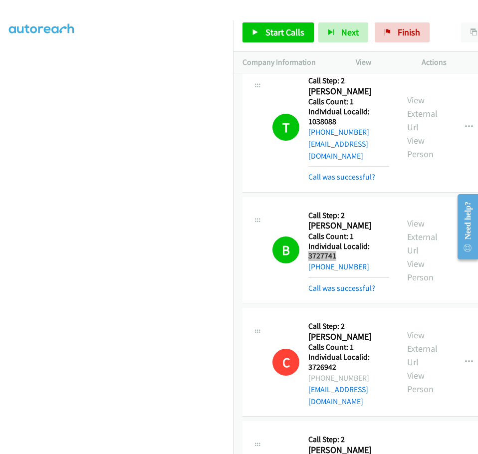
scroll to position [1485, 0]
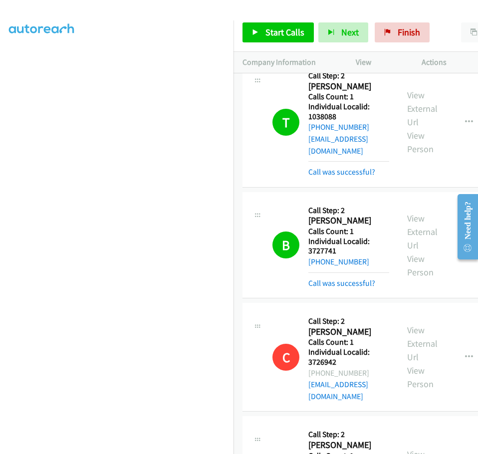
drag, startPoint x: 309, startPoint y: 310, endPoint x: 338, endPoint y: 309, distance: 29.0
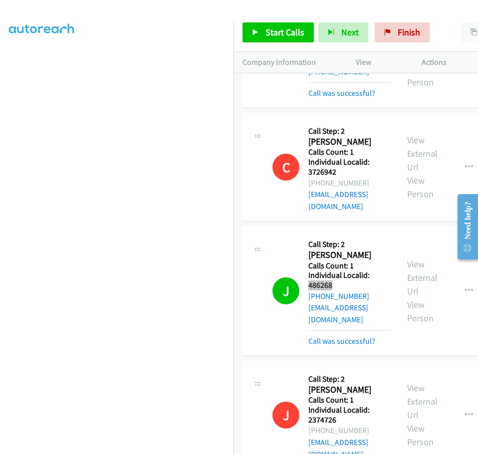
scroll to position [1685, 0]
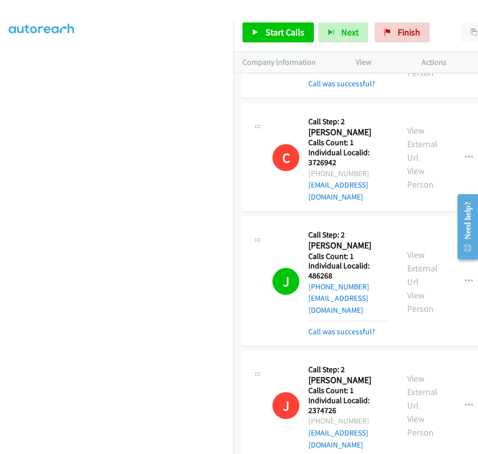
drag, startPoint x: 310, startPoint y: 334, endPoint x: 335, endPoint y: 334, distance: 25.5
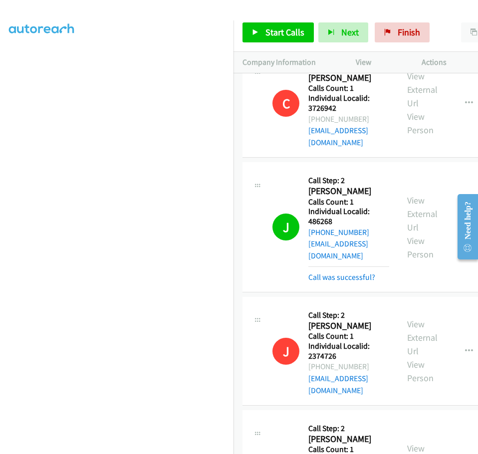
scroll to position [1897, 0]
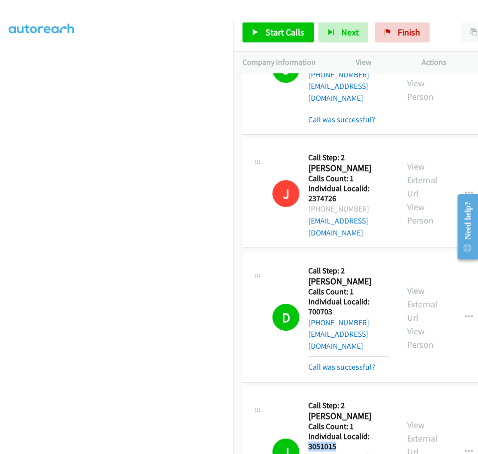
drag, startPoint x: 310, startPoint y: 246, endPoint x: 339, endPoint y: 246, distance: 30.0
click at [339, 432] on h5 "Individual Localid: 3051015" at bounding box center [349, 441] width 81 height 19
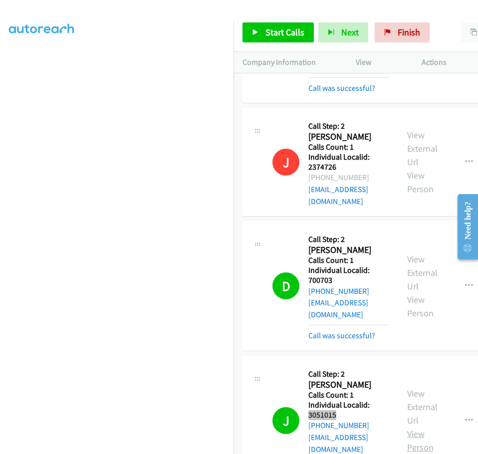
scroll to position [2059, 0]
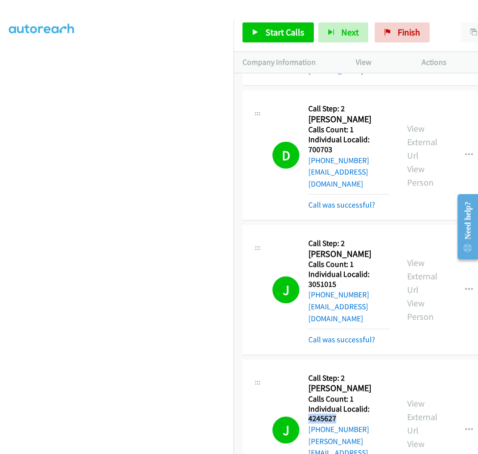
drag, startPoint x: 309, startPoint y: 208, endPoint x: 342, endPoint y: 206, distance: 33.0
click at [343, 404] on h5 "Individual Localid: 4245627" at bounding box center [349, 413] width 81 height 19
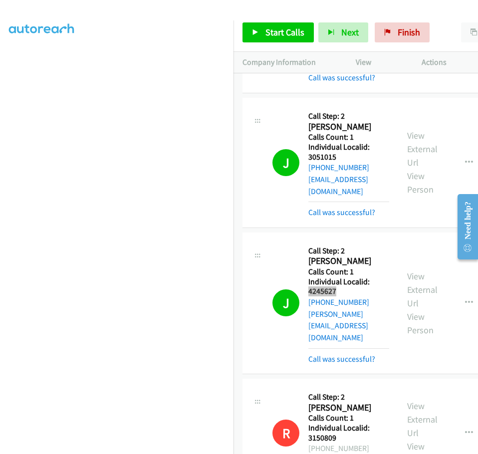
scroll to position [2196, 0]
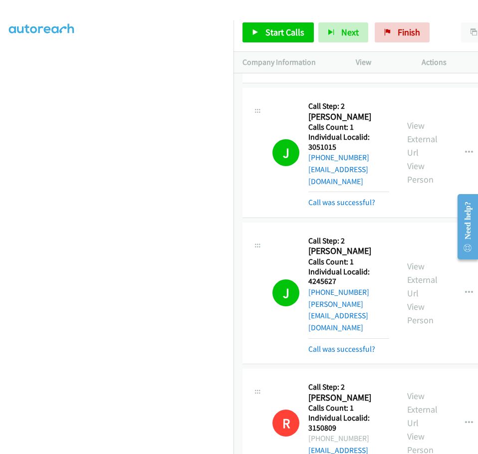
drag, startPoint x: 309, startPoint y: 294, endPoint x: 343, endPoint y: 290, distance: 35.2
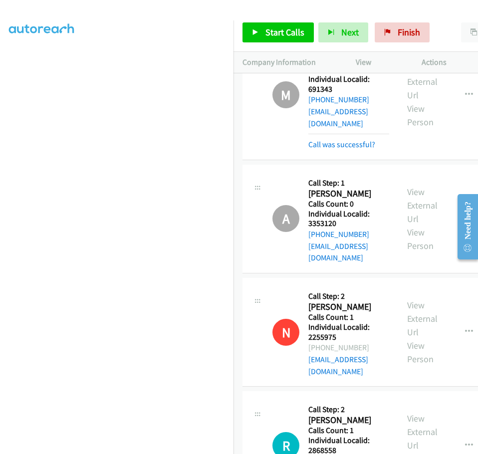
scroll to position [3457, 0]
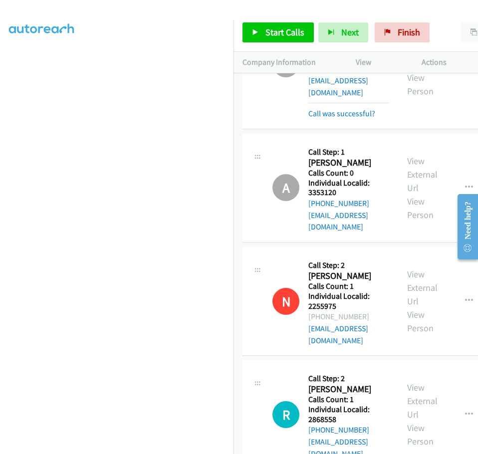
drag, startPoint x: 309, startPoint y: 270, endPoint x: 339, endPoint y: 268, distance: 30.5
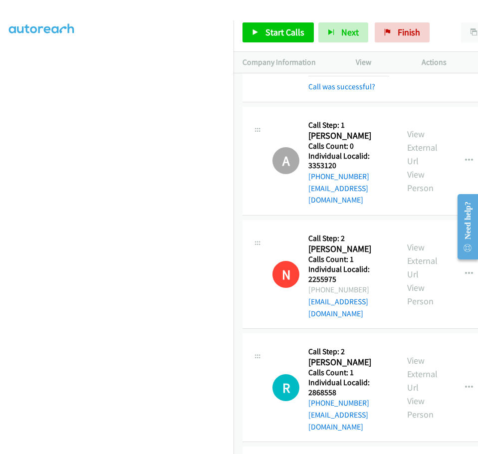
scroll to position [3569, 0]
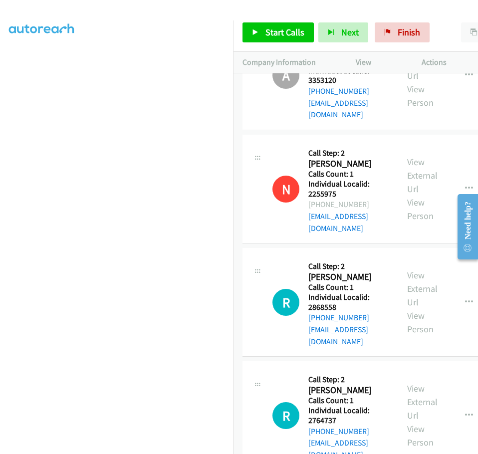
drag, startPoint x: 309, startPoint y: 279, endPoint x: 338, endPoint y: 279, distance: 29.0
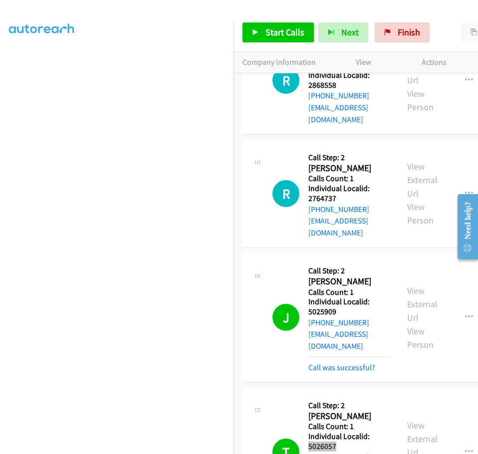
scroll to position [3794, 0]
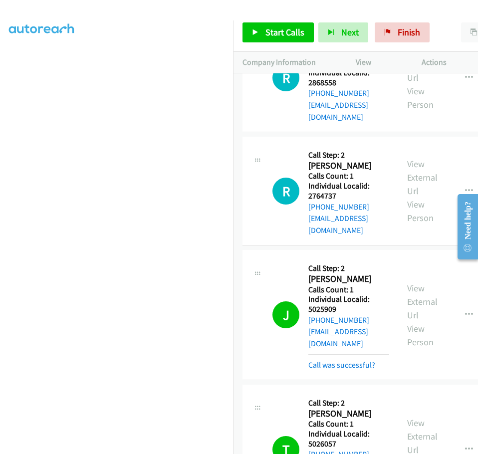
drag, startPoint x: 309, startPoint y: 298, endPoint x: 339, endPoint y: 302, distance: 30.7
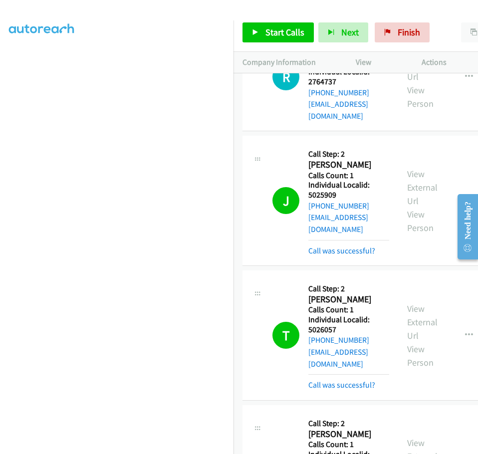
scroll to position [3944, 0]
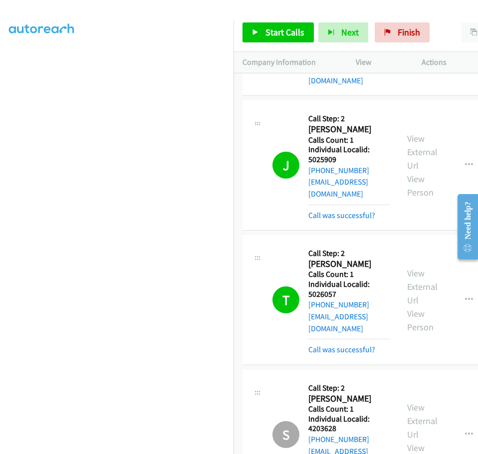
drag, startPoint x: 309, startPoint y: 274, endPoint x: 339, endPoint y: 275, distance: 30.5
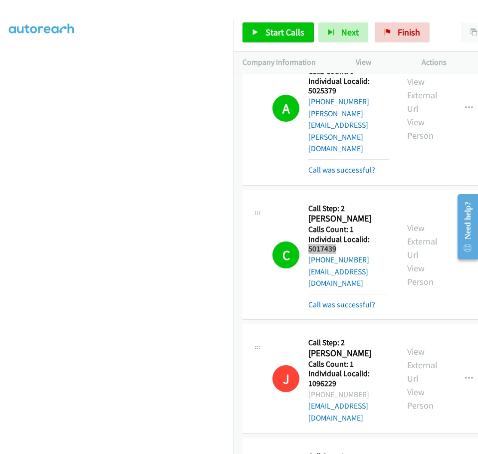
scroll to position [4418, 0]
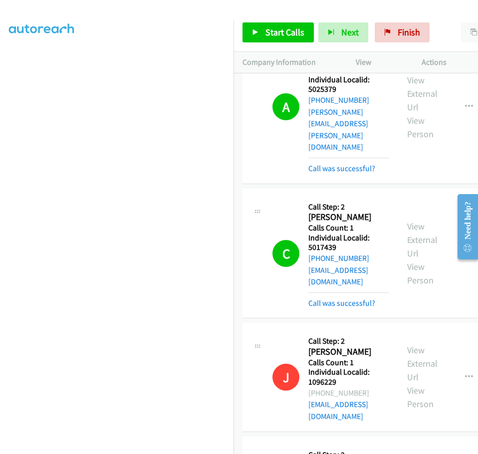
drag, startPoint x: 308, startPoint y: 307, endPoint x: 342, endPoint y: 307, distance: 33.9
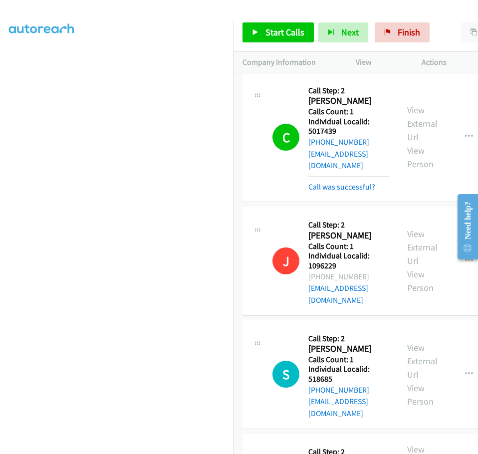
scroll to position [4543, 0]
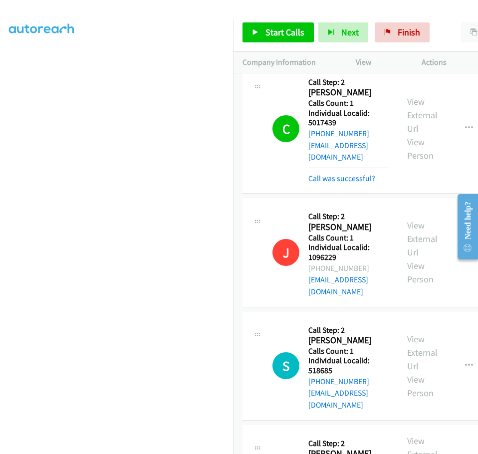
drag, startPoint x: 308, startPoint y: 306, endPoint x: 336, endPoint y: 308, distance: 28.0
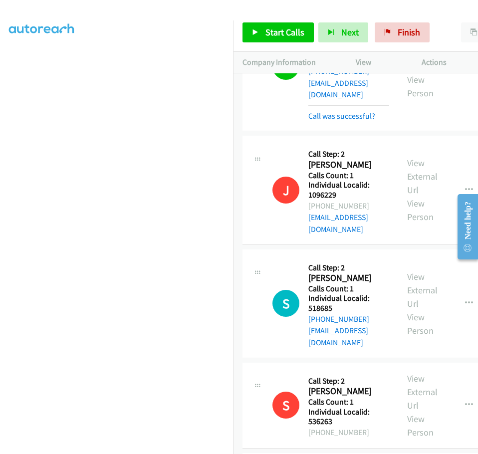
drag, startPoint x: 310, startPoint y: 367, endPoint x: 339, endPoint y: 366, distance: 29.5
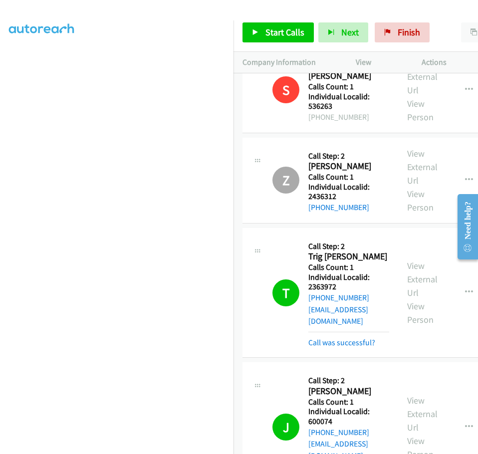
scroll to position [4930, 0]
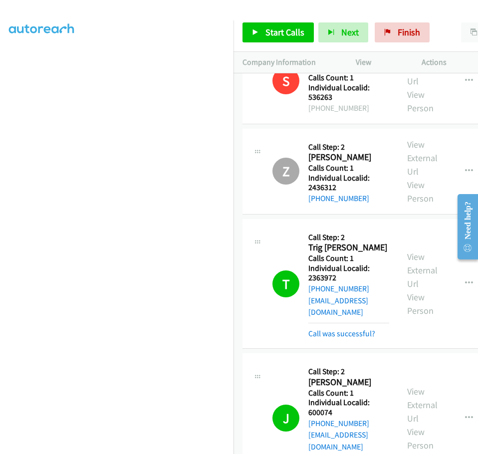
drag, startPoint x: 309, startPoint y: 264, endPoint x: 340, endPoint y: 264, distance: 31.0
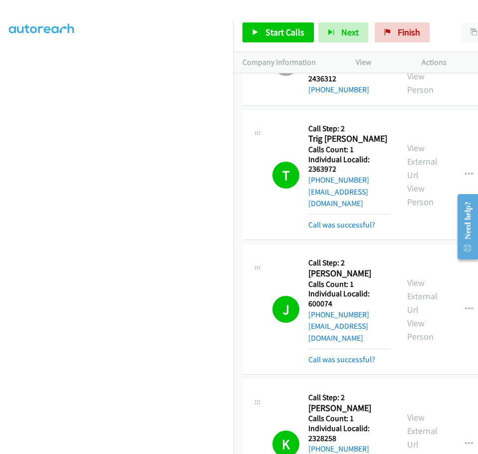
scroll to position [5104, 0]
